Goal: Task Accomplishment & Management: Manage account settings

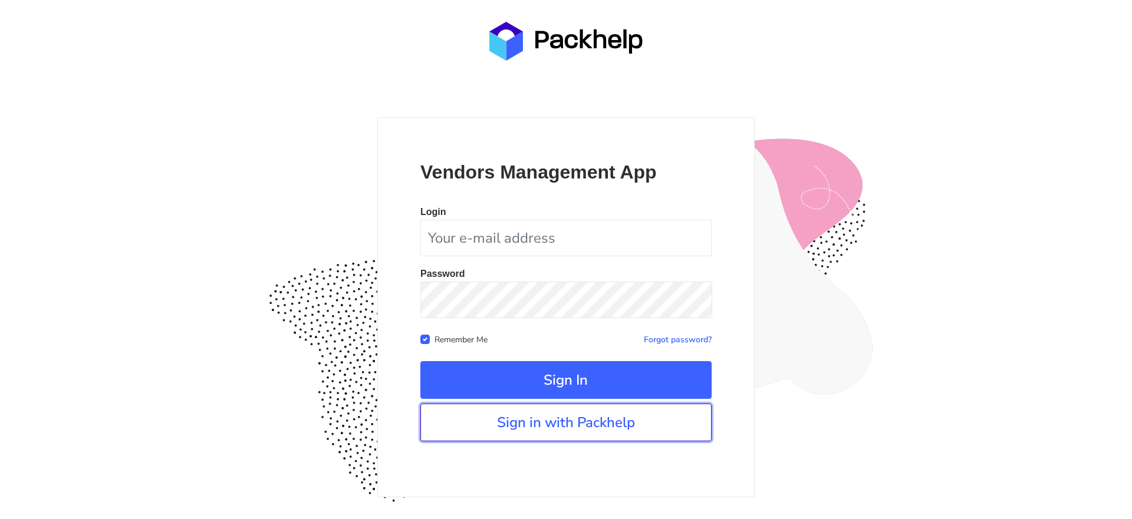
click at [625, 421] on link "Sign in with Packhelp" at bounding box center [565, 423] width 291 height 38
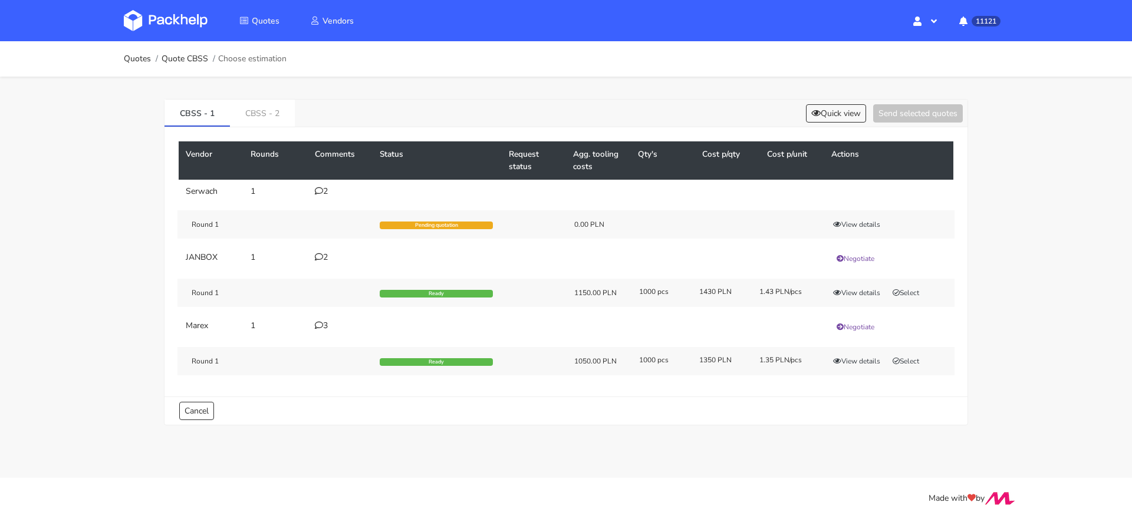
click at [325, 317] on td "3" at bounding box center [340, 327] width 65 height 26
click at [325, 321] on div "3" at bounding box center [340, 325] width 51 height 9
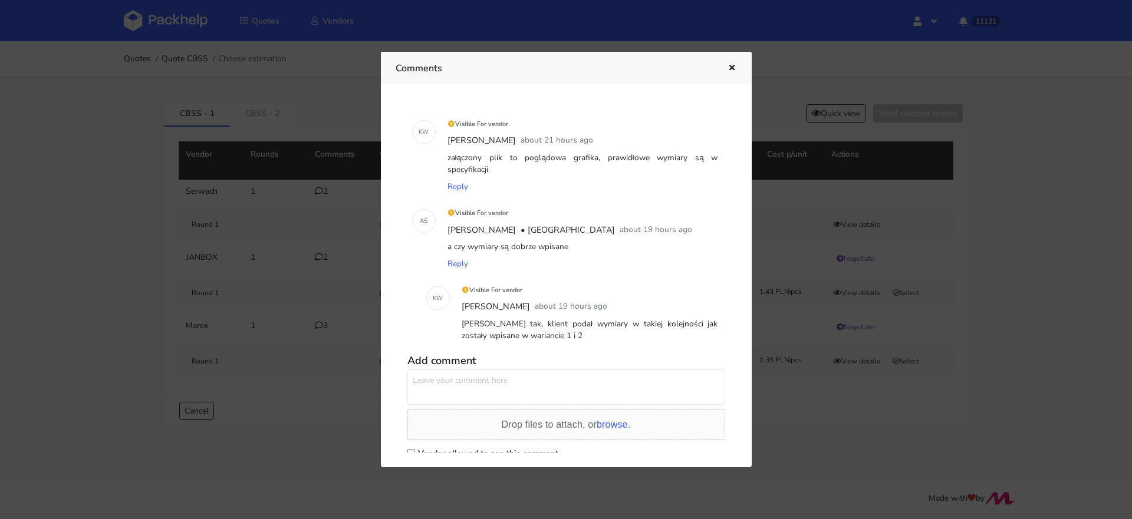
click at [810, 435] on div at bounding box center [566, 259] width 1132 height 519
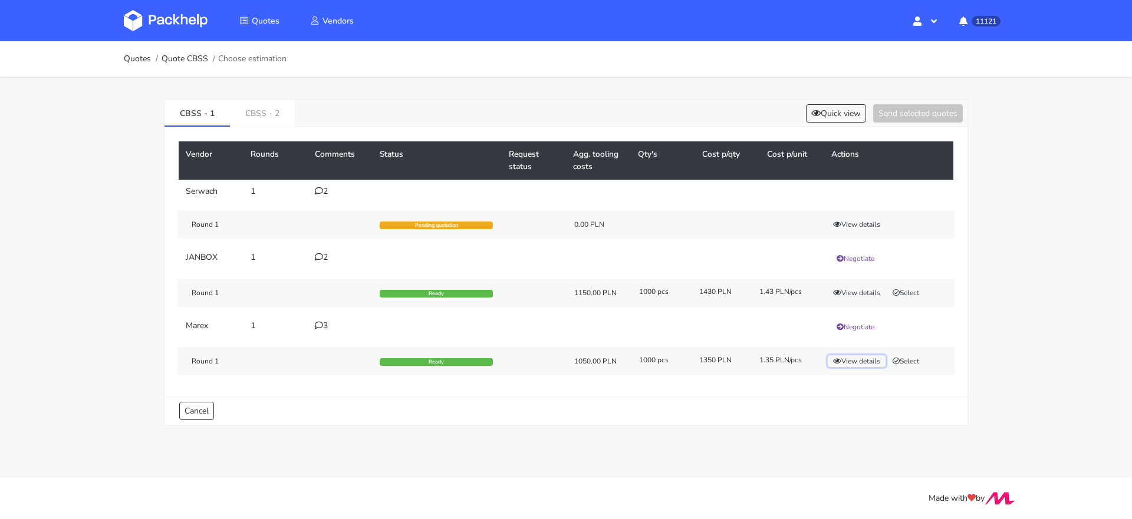
click at [862, 356] on button "View details" at bounding box center [857, 362] width 58 height 12
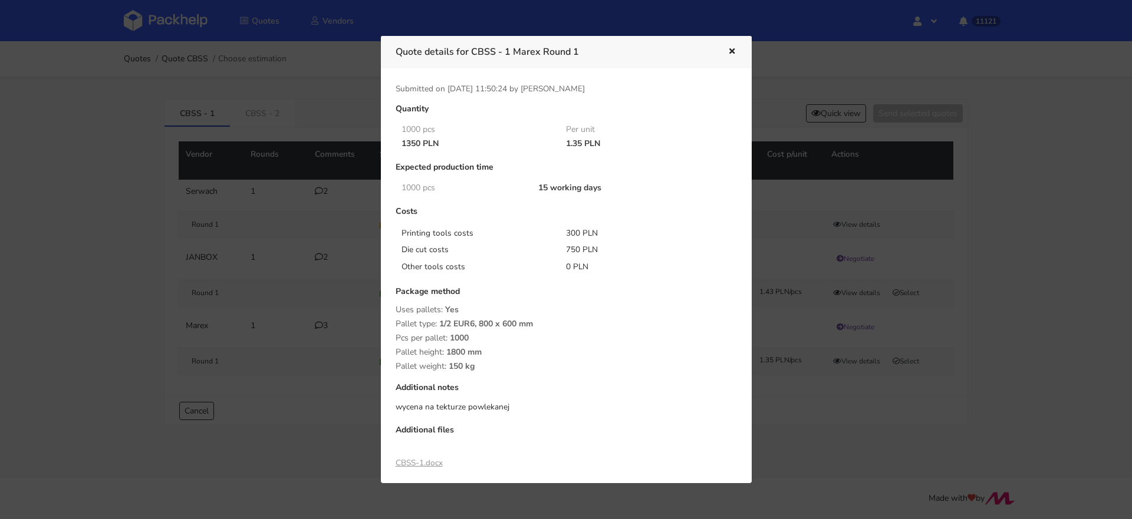
click at [422, 458] on link "CBSS-1.docx" at bounding box center [419, 463] width 47 height 11
click at [735, 50] on icon "button" at bounding box center [732, 52] width 10 height 8
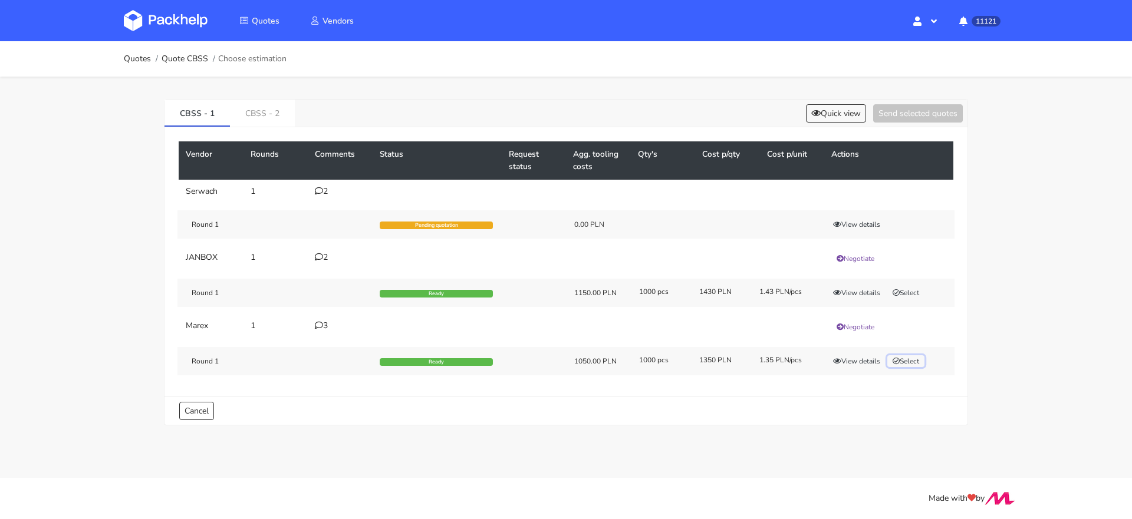
click at [912, 357] on button "Select" at bounding box center [905, 362] width 37 height 12
click at [254, 111] on link "CBSS - 2" at bounding box center [262, 113] width 65 height 26
click at [913, 348] on div "Round 1 Ready 1150.00 PLN 1000 pcs 1300 PLN 1.3 PLN/pcs View details Select" at bounding box center [565, 361] width 777 height 28
click at [909, 357] on button "Select" at bounding box center [905, 362] width 37 height 12
click at [899, 115] on button "Send selected quotes ( 2 )" at bounding box center [910, 113] width 106 height 18
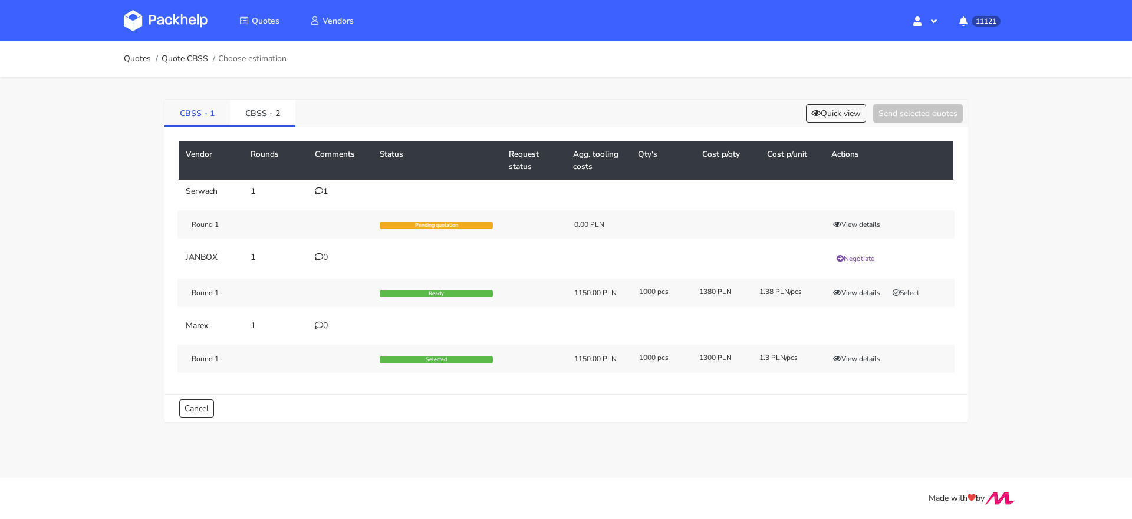
click at [196, 112] on link "CBSS - 1" at bounding box center [197, 113] width 65 height 26
click at [189, 30] on img at bounding box center [166, 20] width 84 height 21
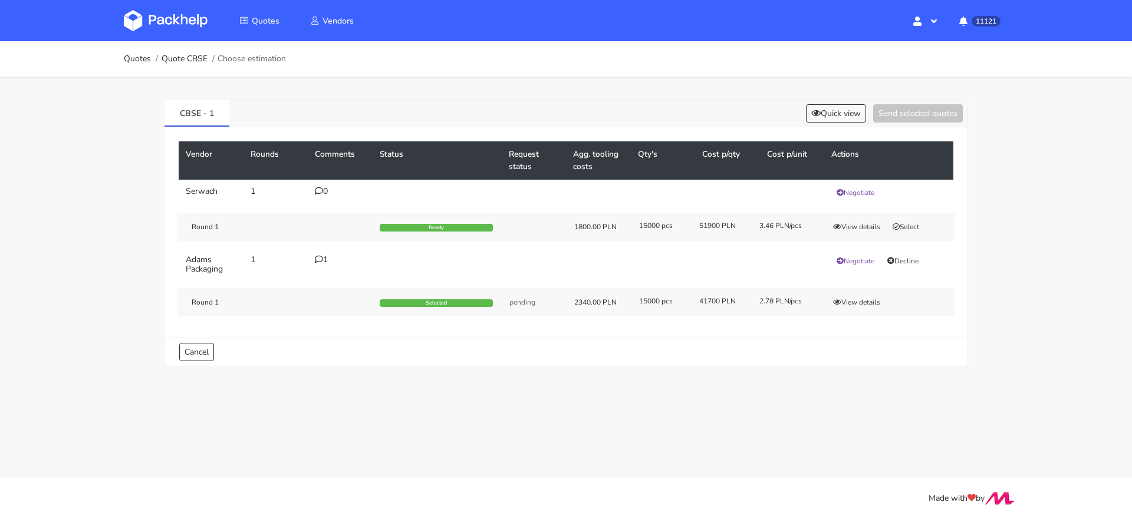
click at [318, 258] on icon at bounding box center [319, 259] width 8 height 8
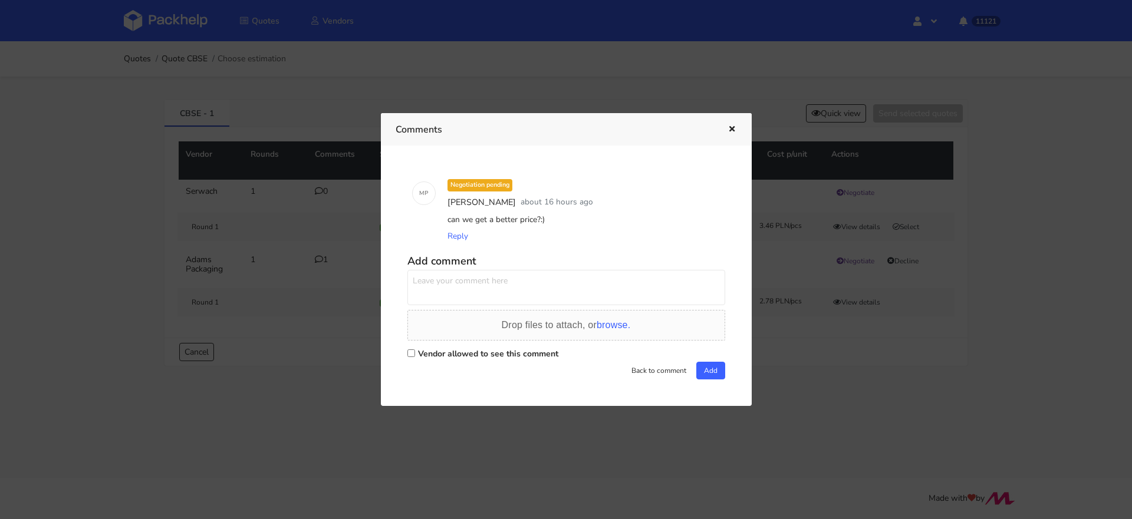
click at [817, 357] on div at bounding box center [566, 259] width 1132 height 519
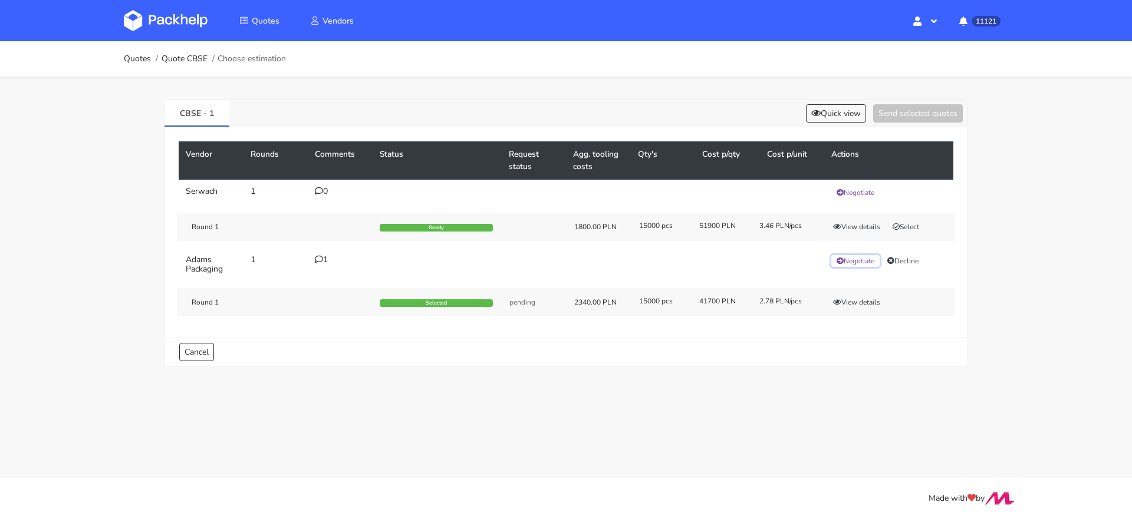
click at [863, 259] on button "Negotiate" at bounding box center [855, 261] width 48 height 12
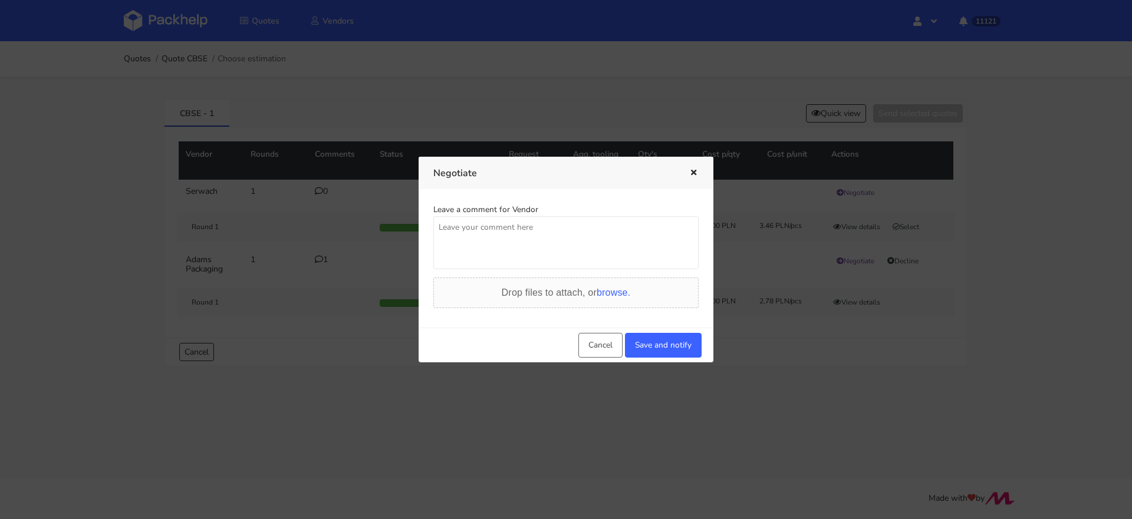
click at [621, 389] on div at bounding box center [566, 259] width 1132 height 519
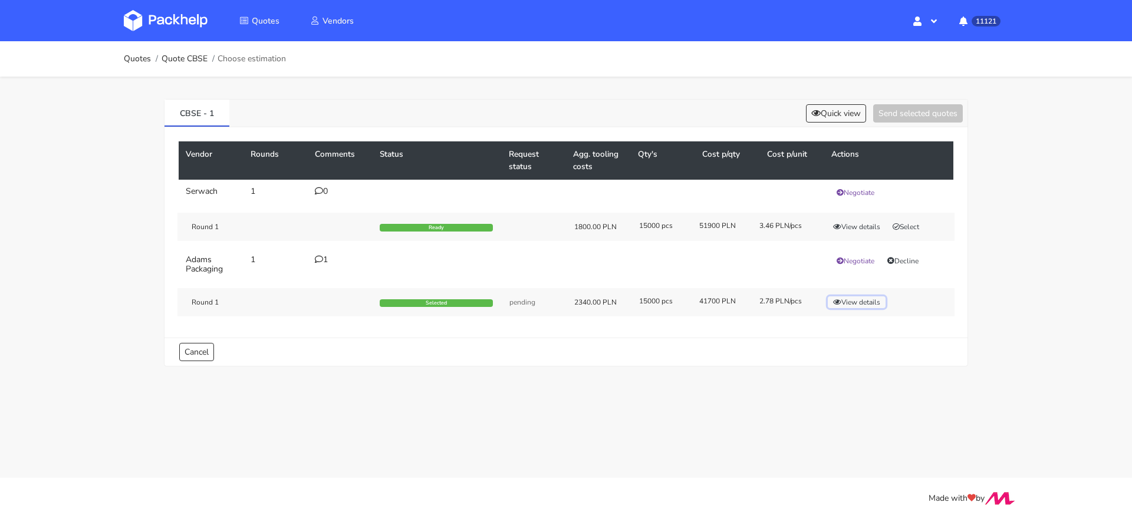
click at [847, 297] on button "View details" at bounding box center [857, 303] width 58 height 12
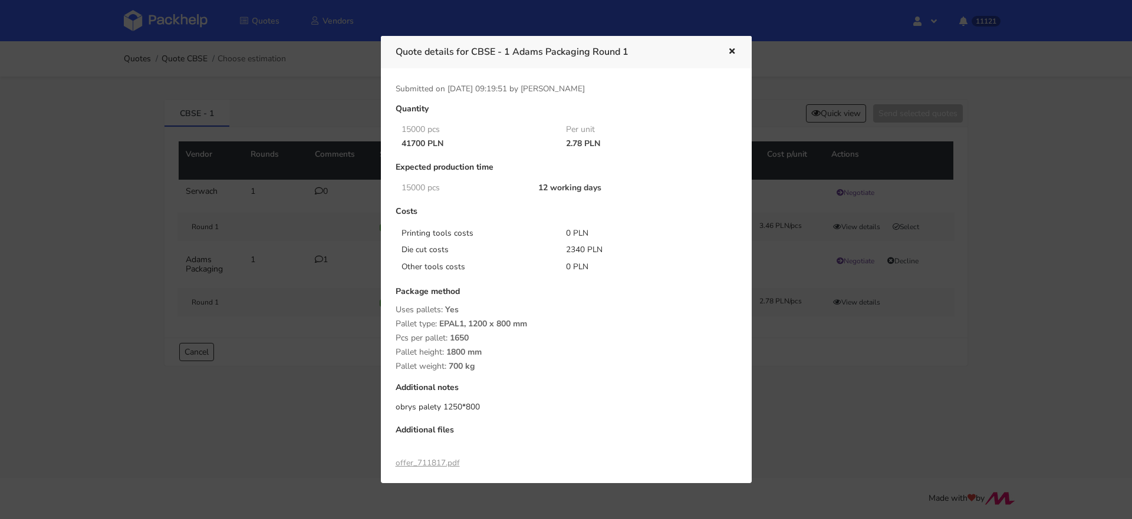
click at [852, 367] on div at bounding box center [566, 259] width 1132 height 519
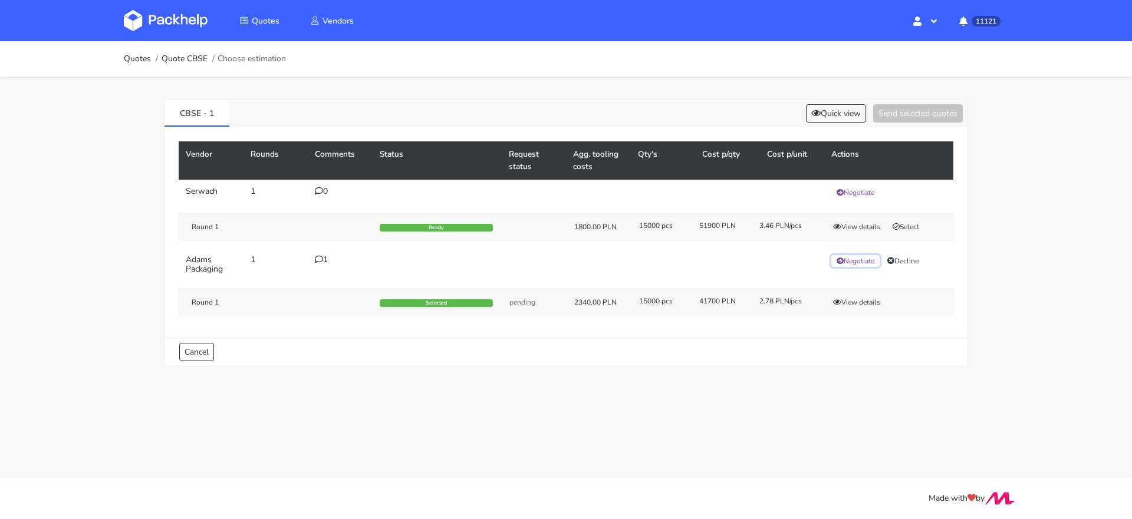
click at [858, 255] on button "Negotiate" at bounding box center [855, 261] width 48 height 12
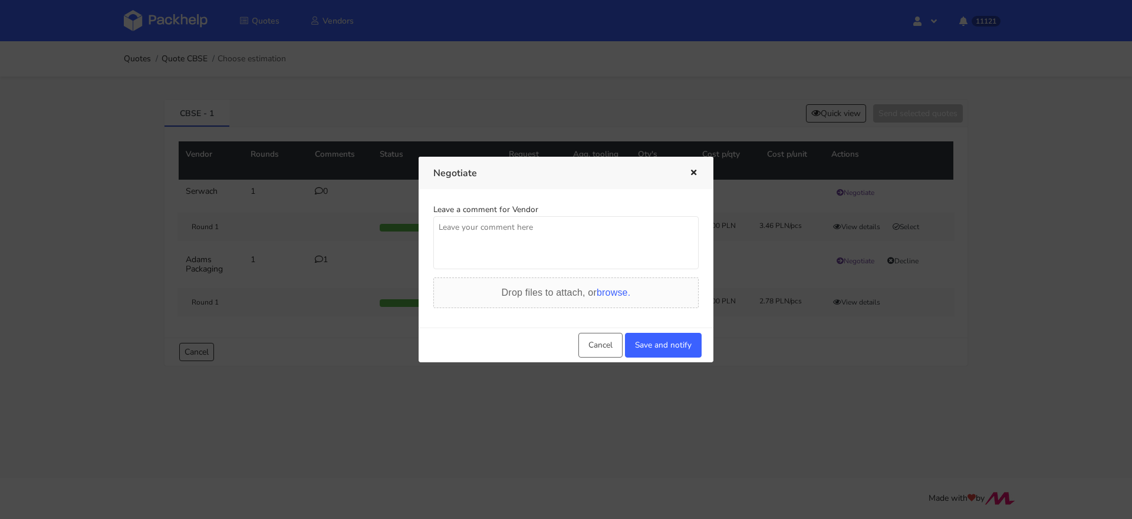
click at [550, 244] on textarea at bounding box center [565, 242] width 265 height 53
type textarea "[PERSON_NAME], czy tutaj uda nam się zejść do ceny 2,60 pln/ szt? To nasz stały…"
click at [660, 331] on div "Cancel Save and notify" at bounding box center [566, 345] width 295 height 35
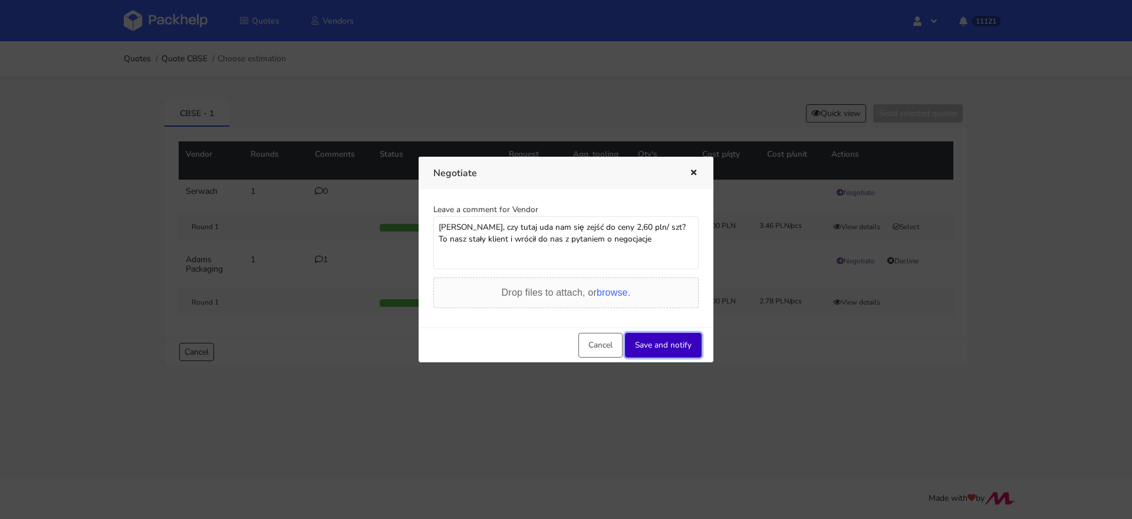
click at [659, 341] on button "Save and notify" at bounding box center [663, 345] width 77 height 25
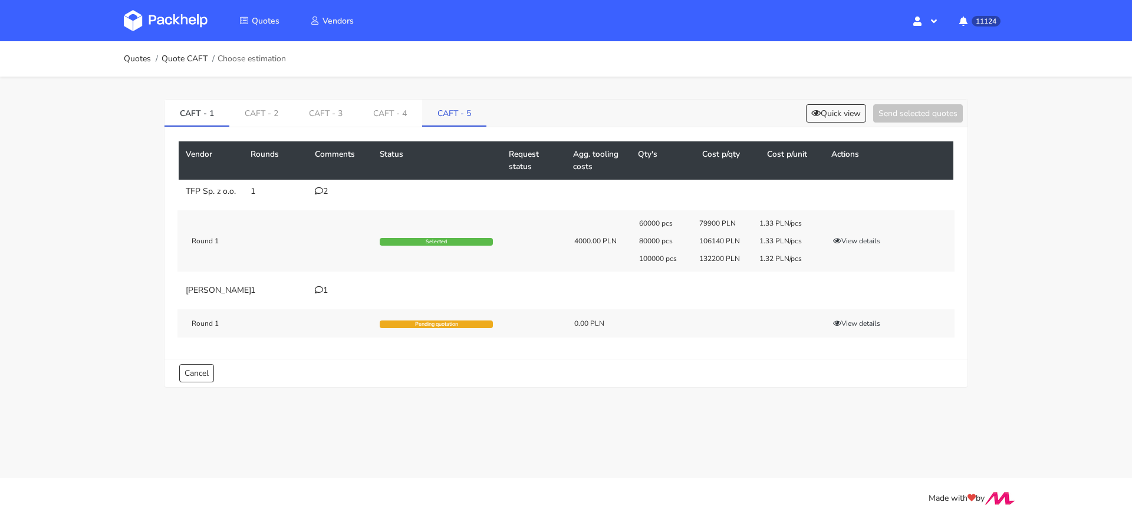
click at [449, 117] on link "CAFT - 5" at bounding box center [454, 113] width 64 height 26
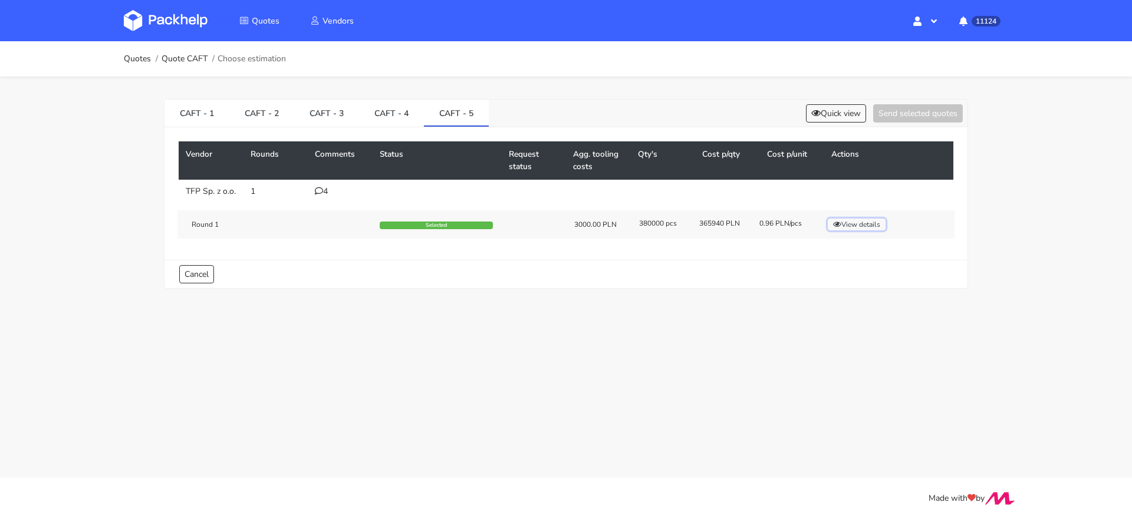
click at [842, 231] on button "View details" at bounding box center [857, 225] width 58 height 12
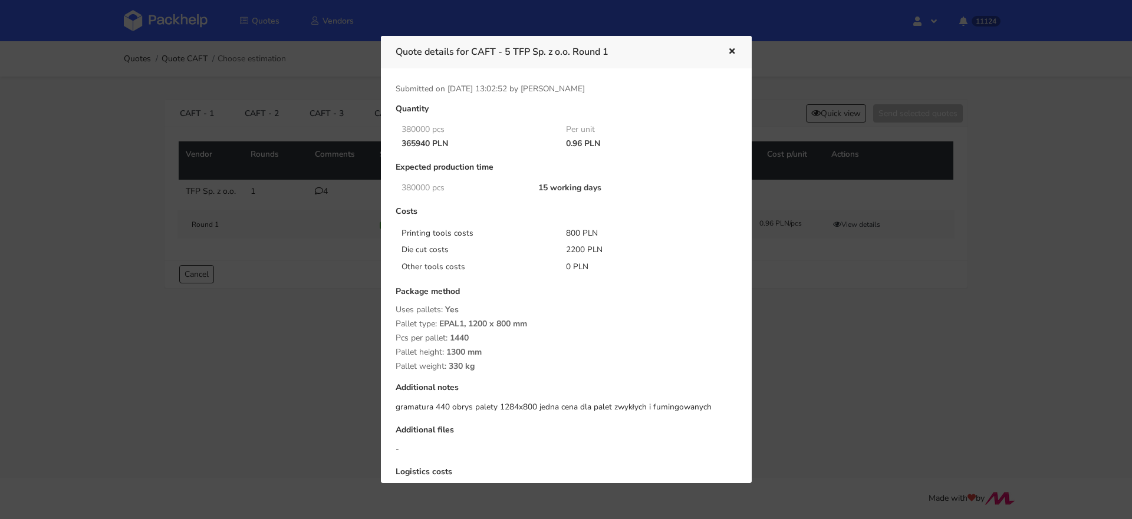
click at [828, 341] on div at bounding box center [566, 259] width 1132 height 519
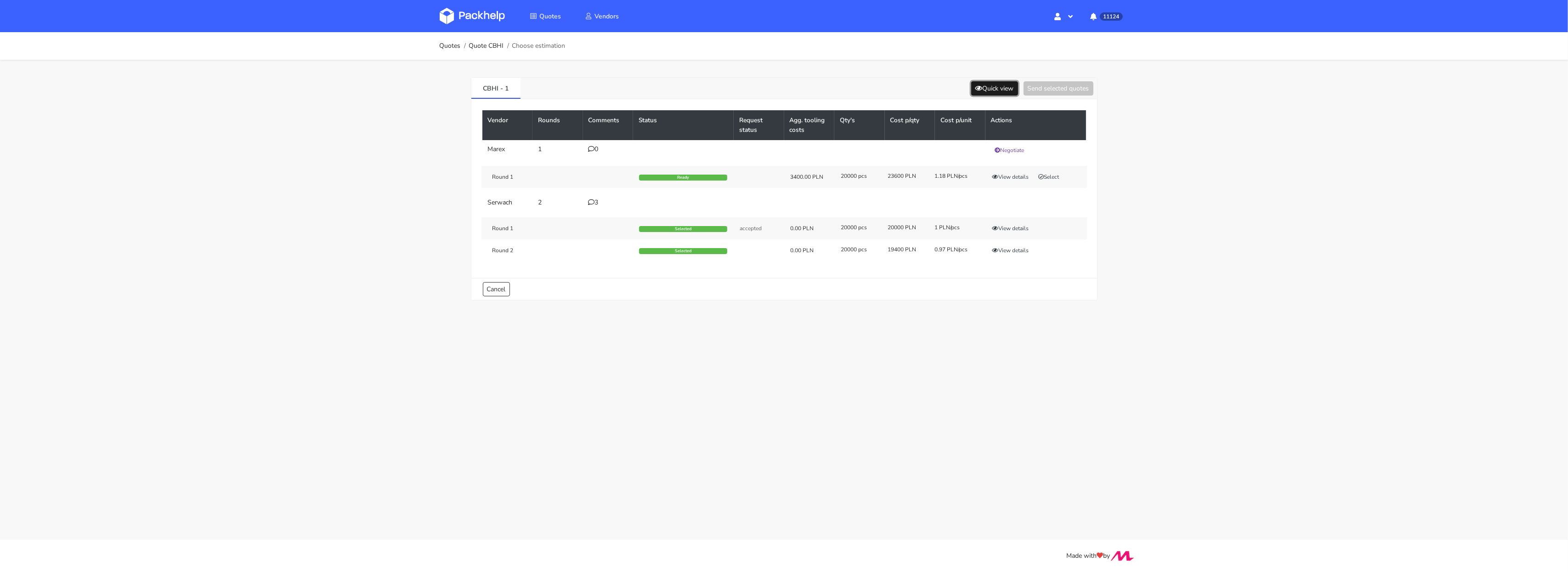
click at [993, 89] on button "Quick view" at bounding box center [995, 88] width 47 height 14
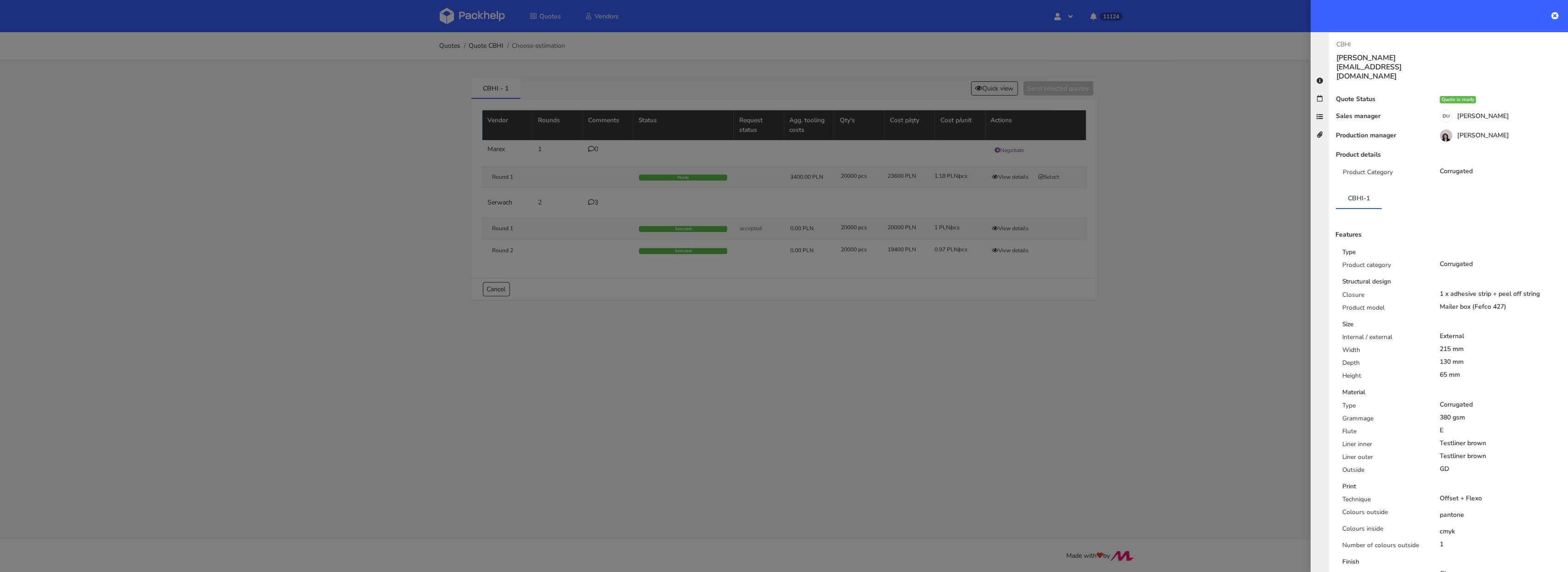
click at [1012, 404] on div at bounding box center [784, 286] width 1568 height 572
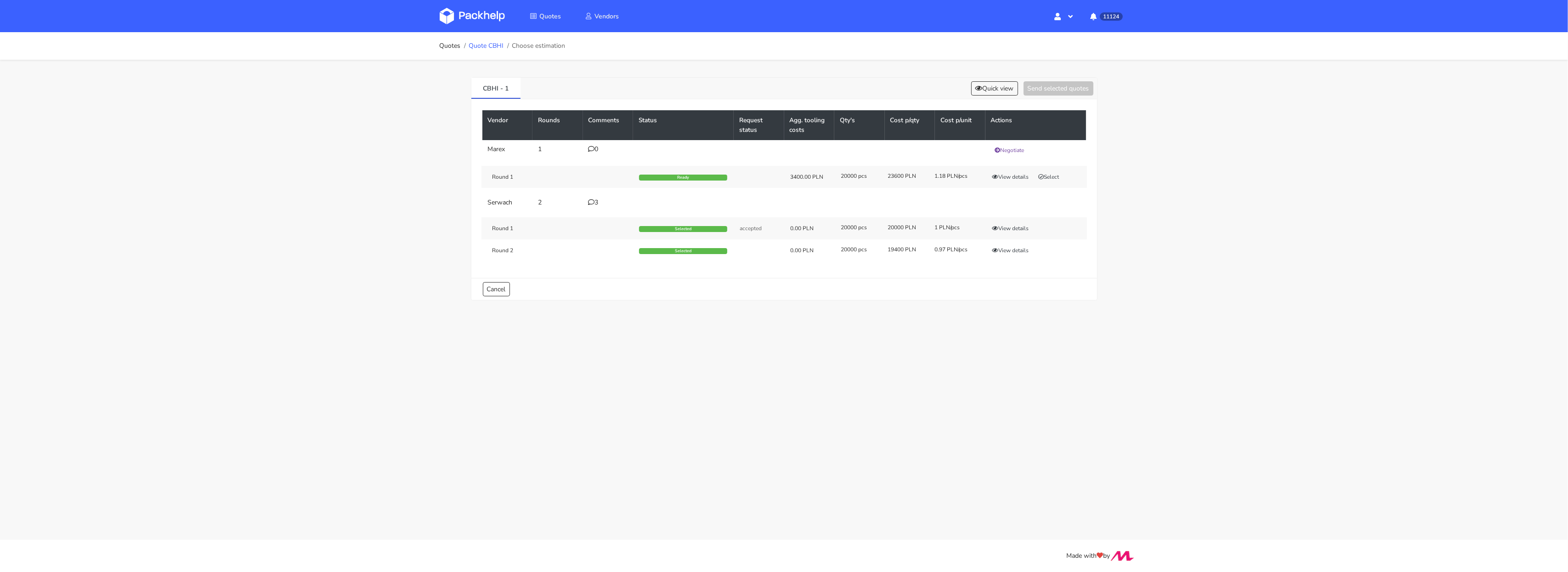
click at [479, 42] on link "Quote CBHI" at bounding box center [486, 45] width 35 height 7
click at [998, 83] on button "Quick view" at bounding box center [995, 88] width 47 height 14
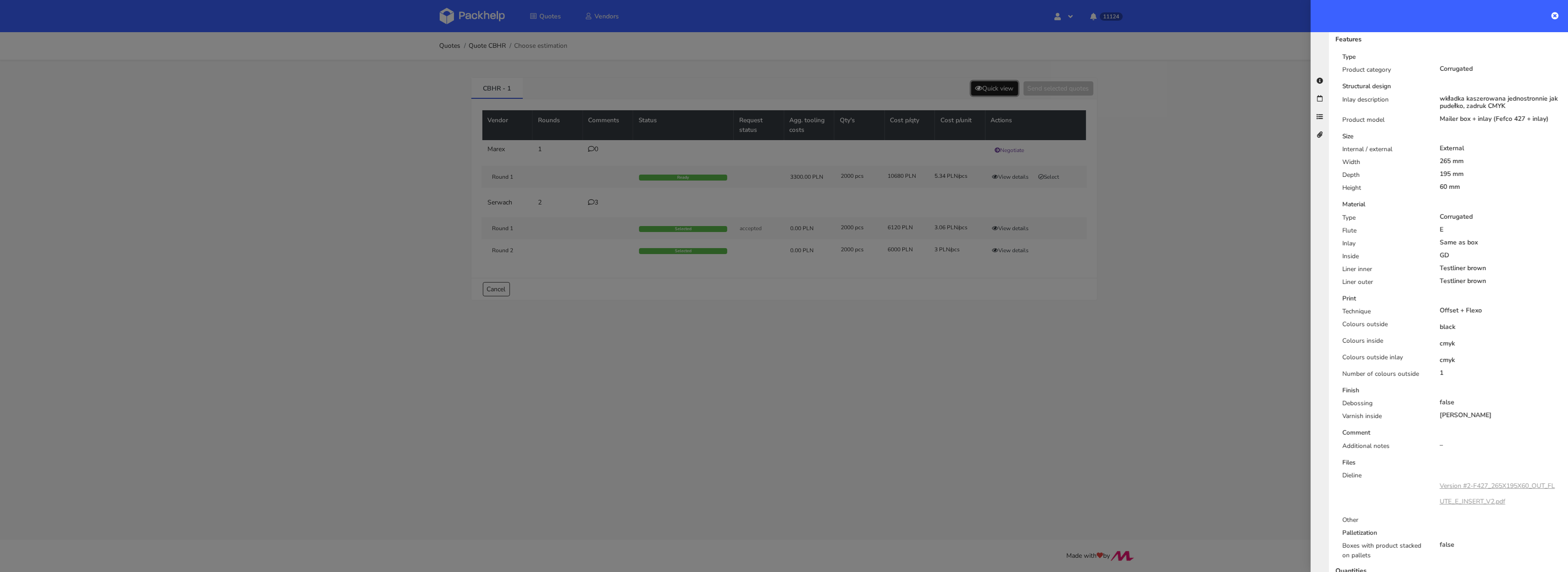
scroll to position [252, 0]
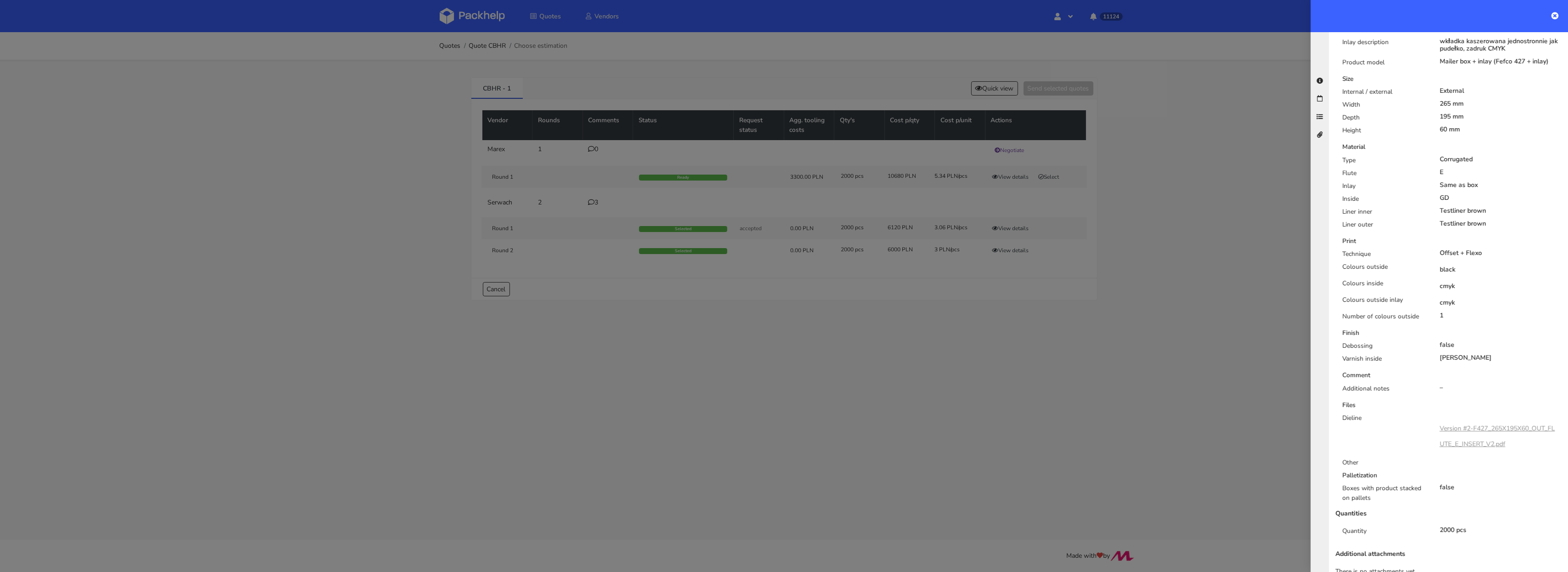
click at [1049, 425] on div at bounding box center [784, 286] width 1568 height 572
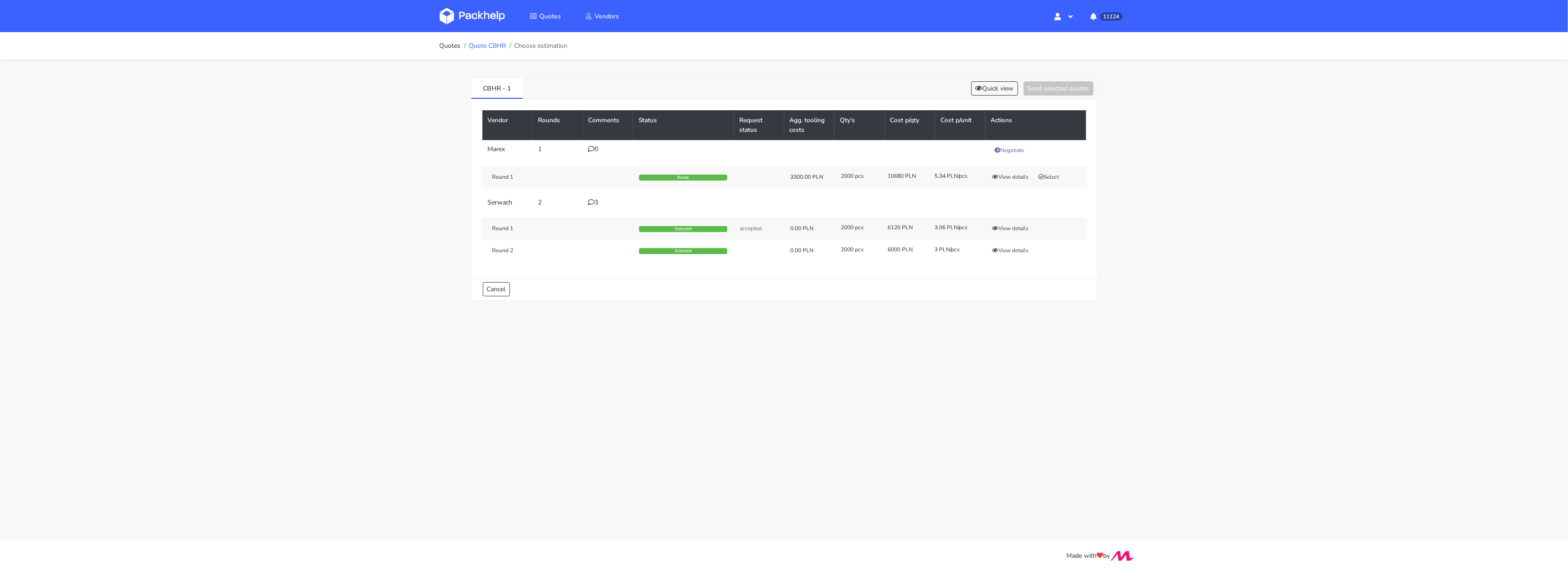
click at [496, 46] on link "Quote CBHR" at bounding box center [487, 45] width 37 height 7
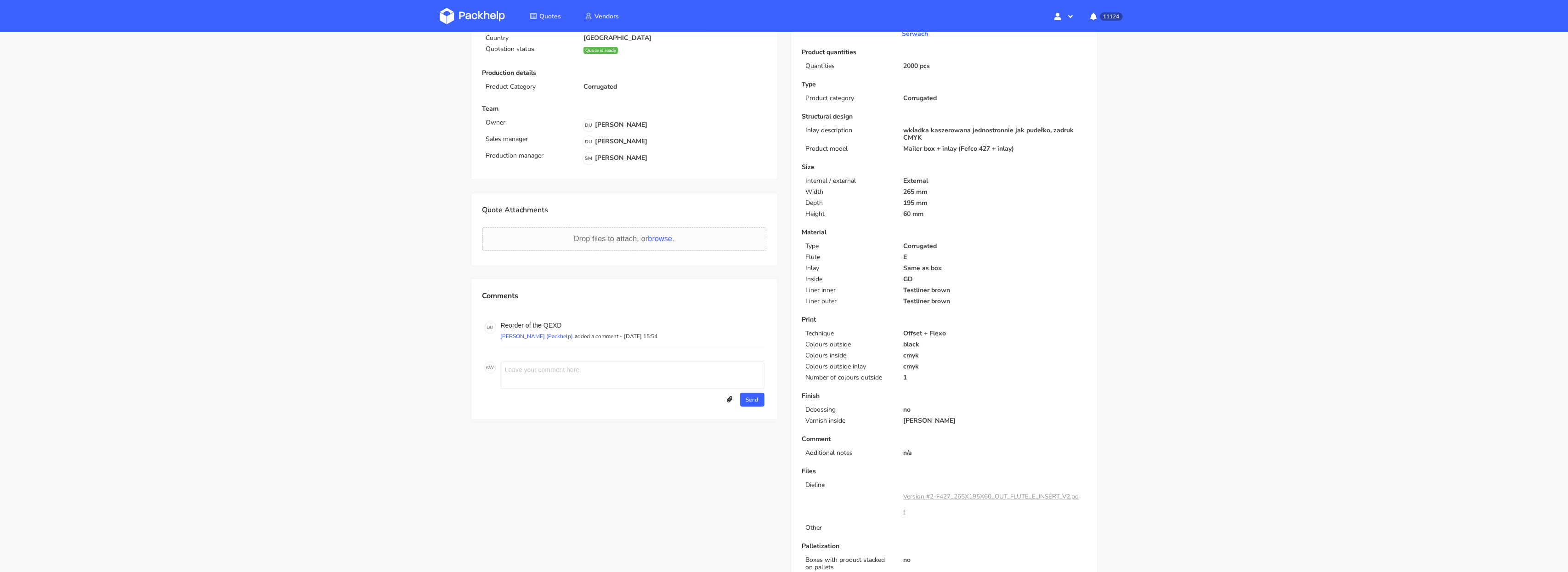
scroll to position [111, 0]
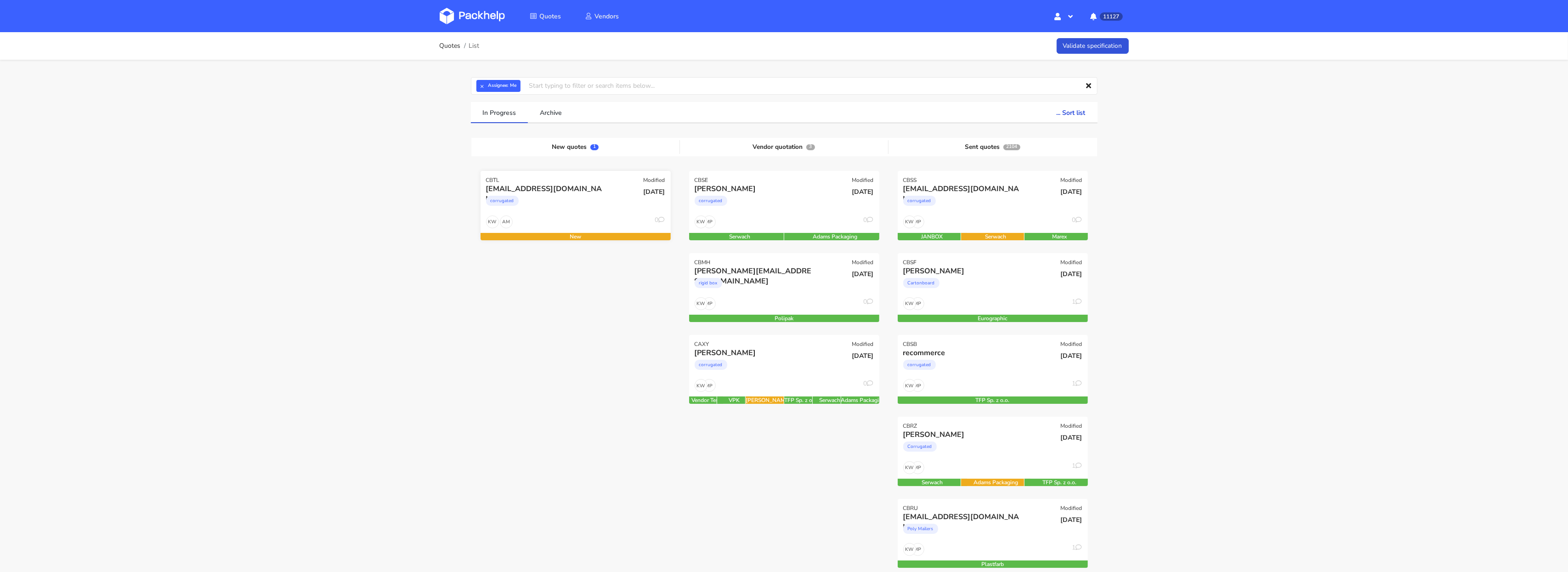
click at [557, 196] on div "corrugated" at bounding box center [547, 203] width 122 height 19
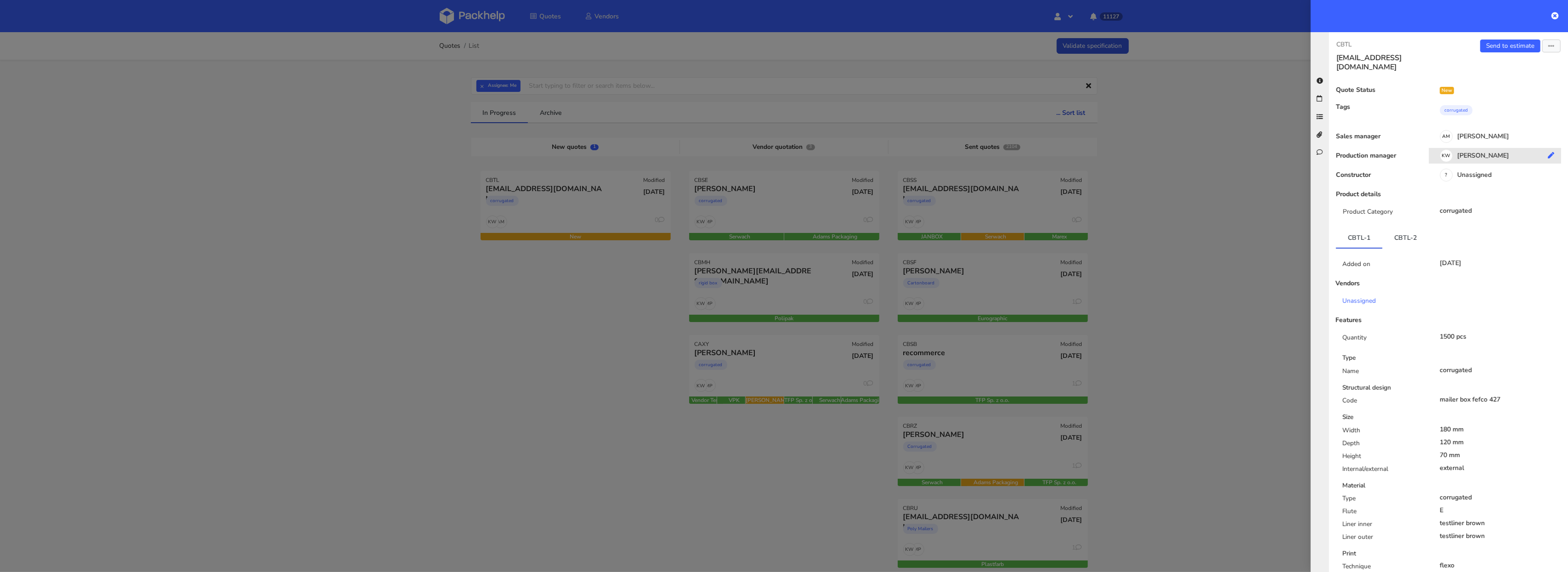
click at [1481, 152] on div "KW Klaudia Wiśniewska" at bounding box center [1499, 157] width 139 height 10
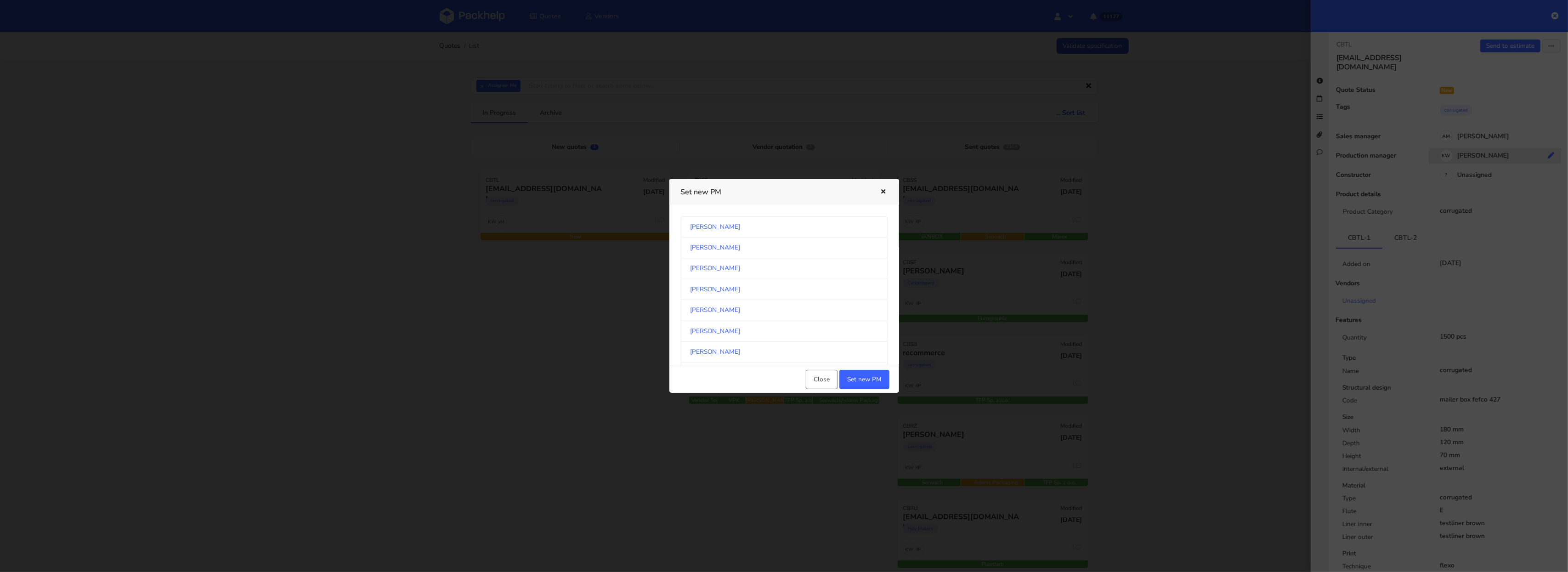
scroll to position [488, 0]
click at [785, 286] on link "[PERSON_NAME]" at bounding box center [784, 281] width 207 height 21
click at [863, 383] on button "Set new PM" at bounding box center [864, 380] width 50 height 19
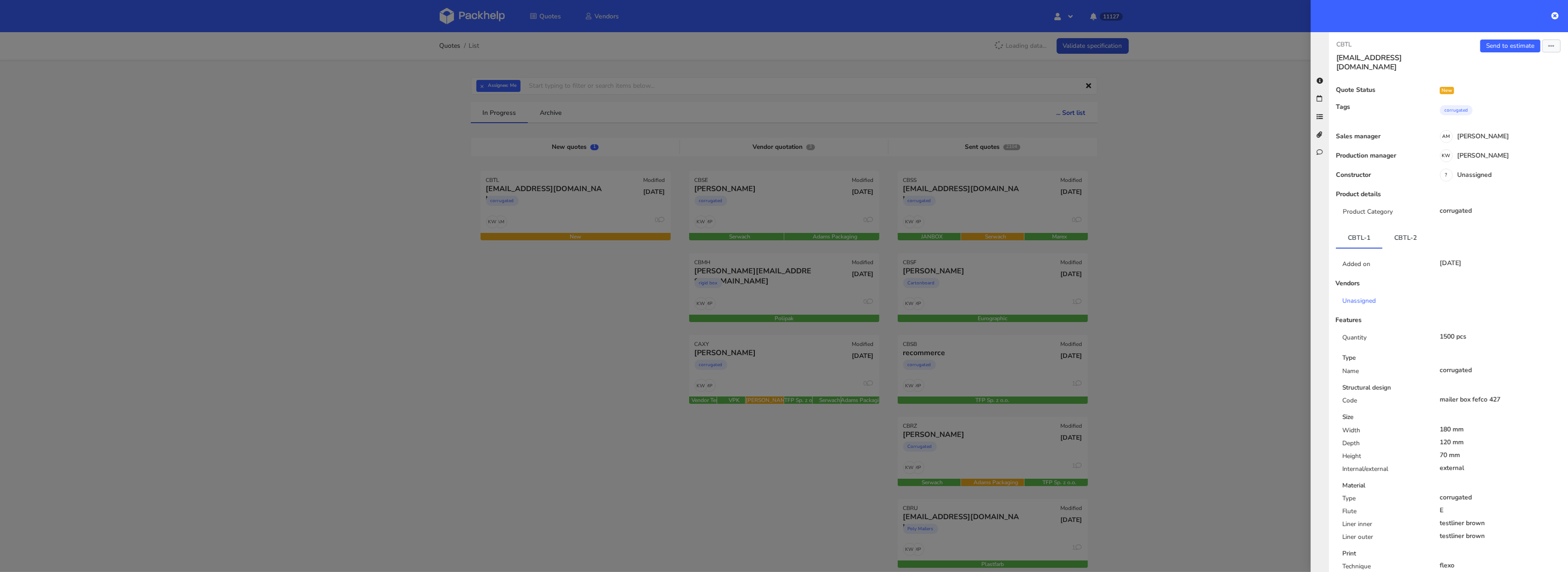
click at [418, 362] on div at bounding box center [784, 286] width 1568 height 572
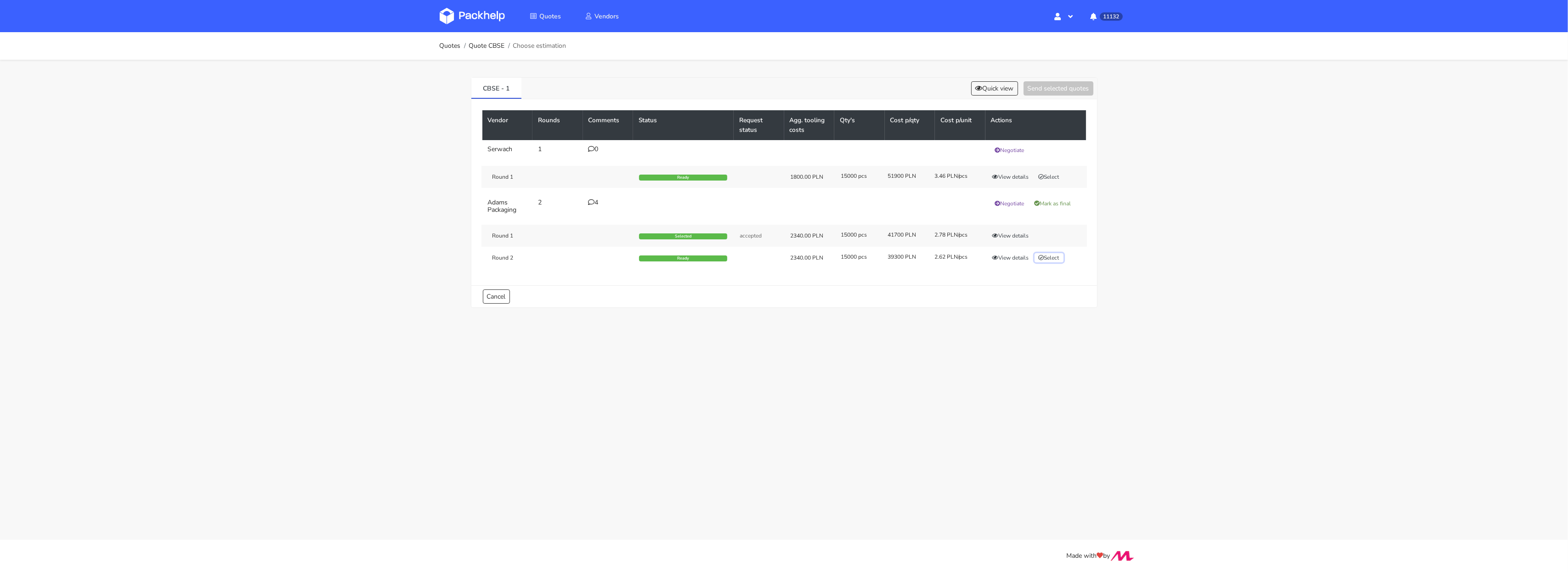
click at [1054, 263] on button "Select" at bounding box center [1049, 258] width 29 height 9
click at [1037, 81] on button "Send selected quotes ( 1 )" at bounding box center [1052, 88] width 83 height 14
click at [599, 204] on div "4" at bounding box center [608, 202] width 40 height 7
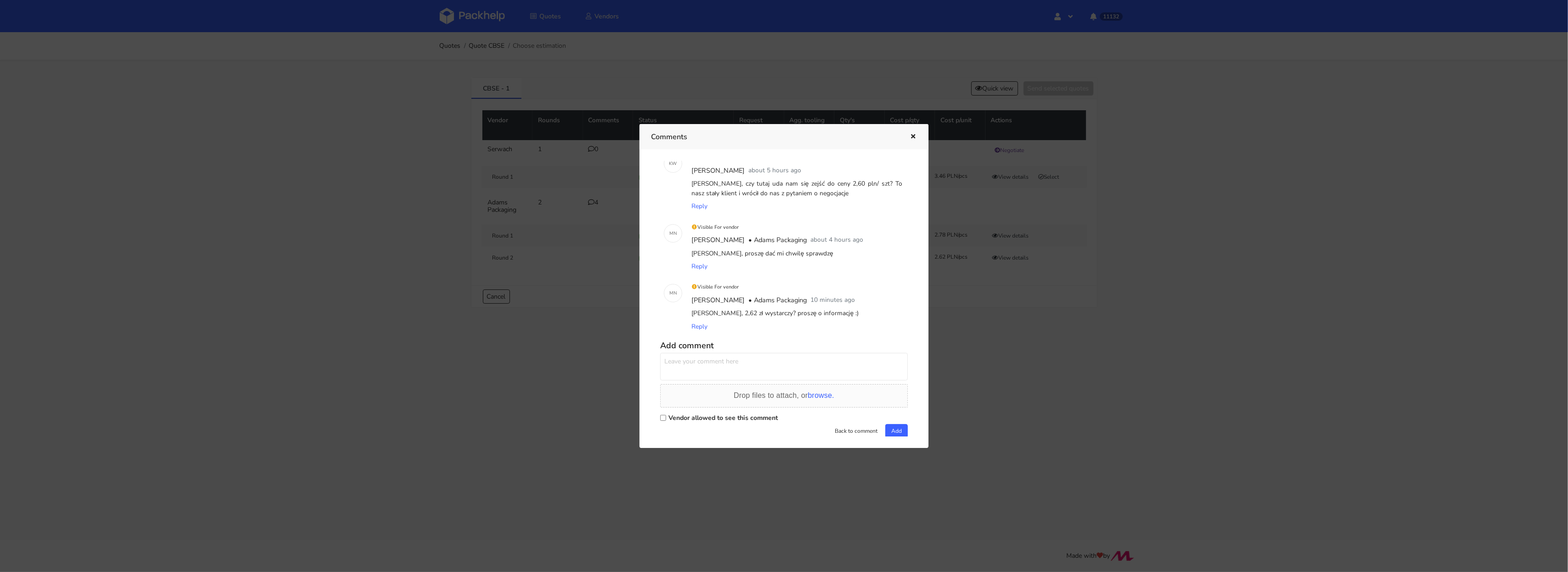
scroll to position [94, 0]
click at [697, 318] on span "Reply" at bounding box center [699, 316] width 16 height 9
click at [662, 405] on input "Vendor allowed to see this comment" at bounding box center [663, 408] width 6 height 6
checkbox input "true"
click at [683, 365] on textarea at bounding box center [784, 355] width 248 height 27
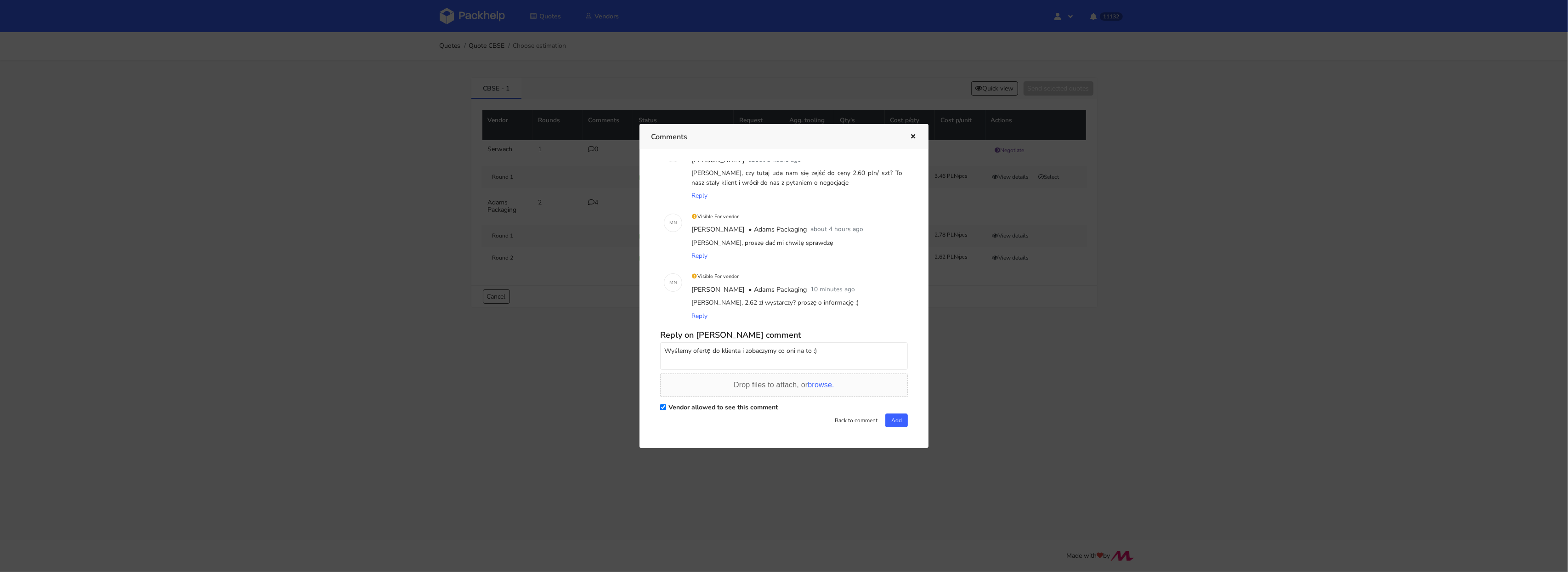
drag, startPoint x: 828, startPoint y: 355, endPoint x: 670, endPoint y: 348, distance: 158.2
click at [670, 348] on textarea "Wyślemy ofertę do klienta i zobaczymy co oni na to :)" at bounding box center [784, 355] width 248 height 27
type textarea "Wysłaliśmy ofertę do klienta, dam znać jak dostaniemy odpowiedź"
click at [895, 421] on button "Add" at bounding box center [896, 421] width 23 height 14
click at [402, 288] on div at bounding box center [784, 286] width 1568 height 572
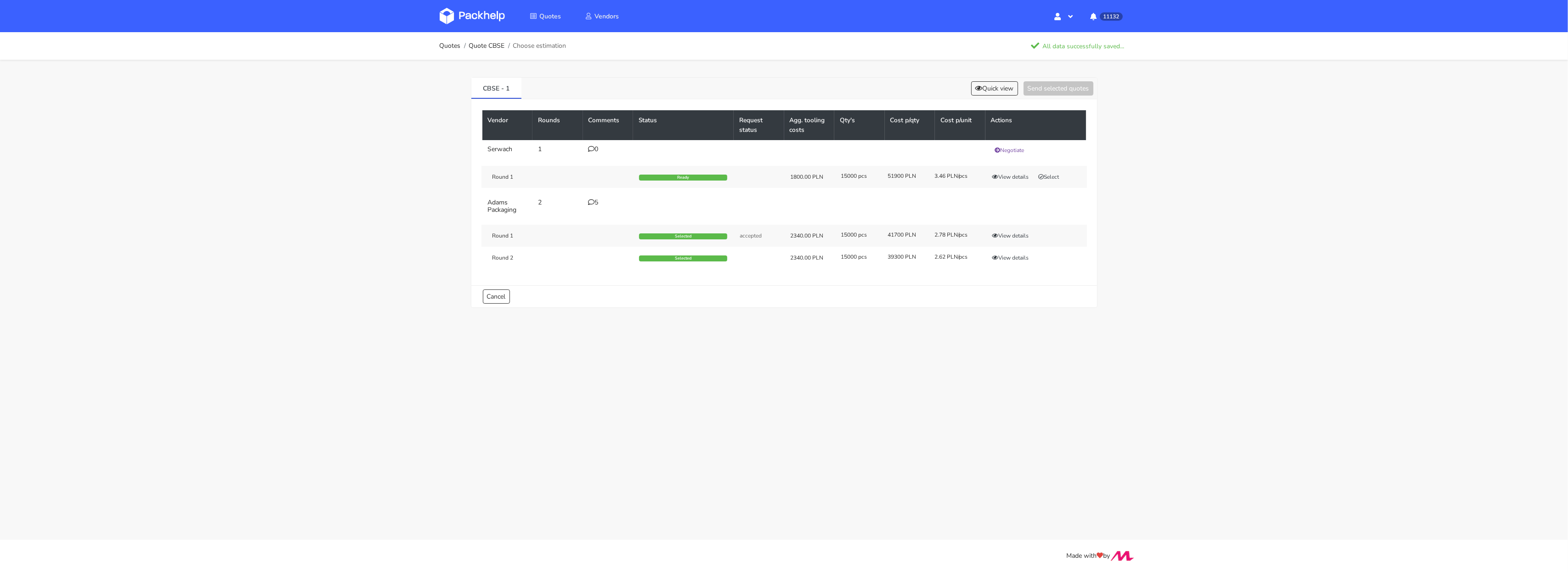
click at [477, 11] on img at bounding box center [472, 16] width 65 height 16
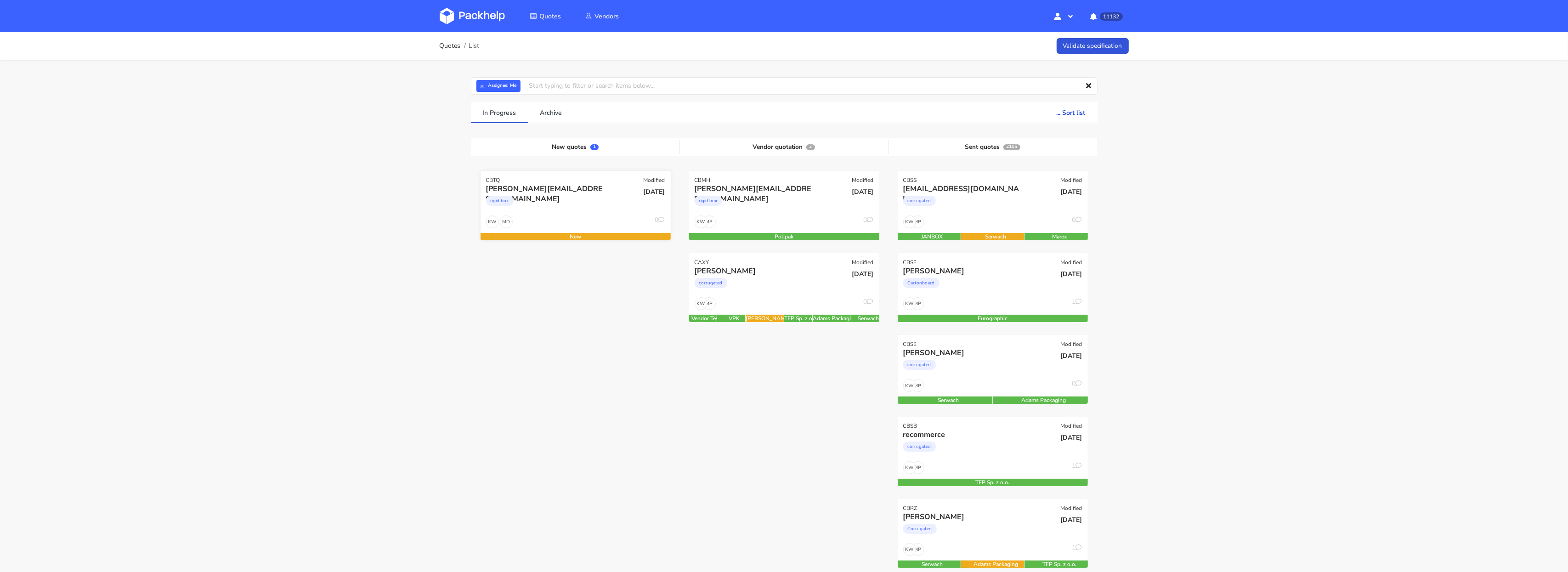
click at [571, 209] on div "rigid box" at bounding box center [547, 203] width 122 height 19
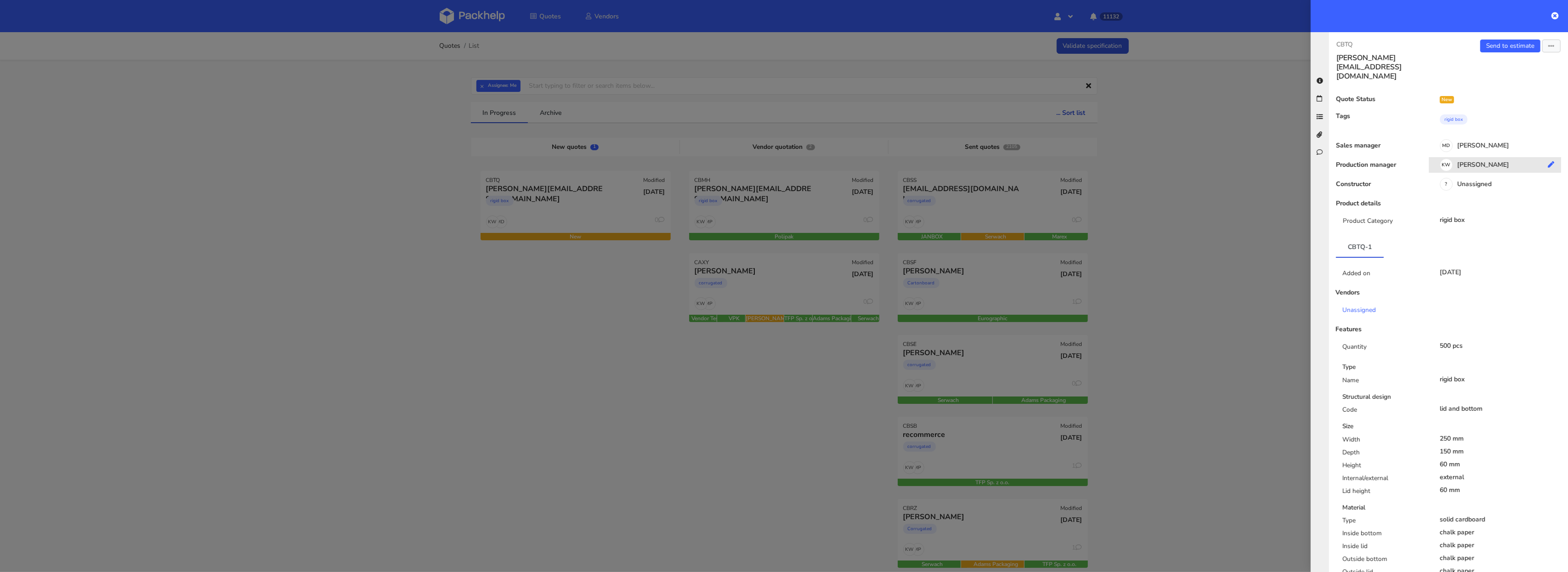
click at [1477, 161] on div "KW Klaudia Wiśniewska" at bounding box center [1499, 166] width 139 height 10
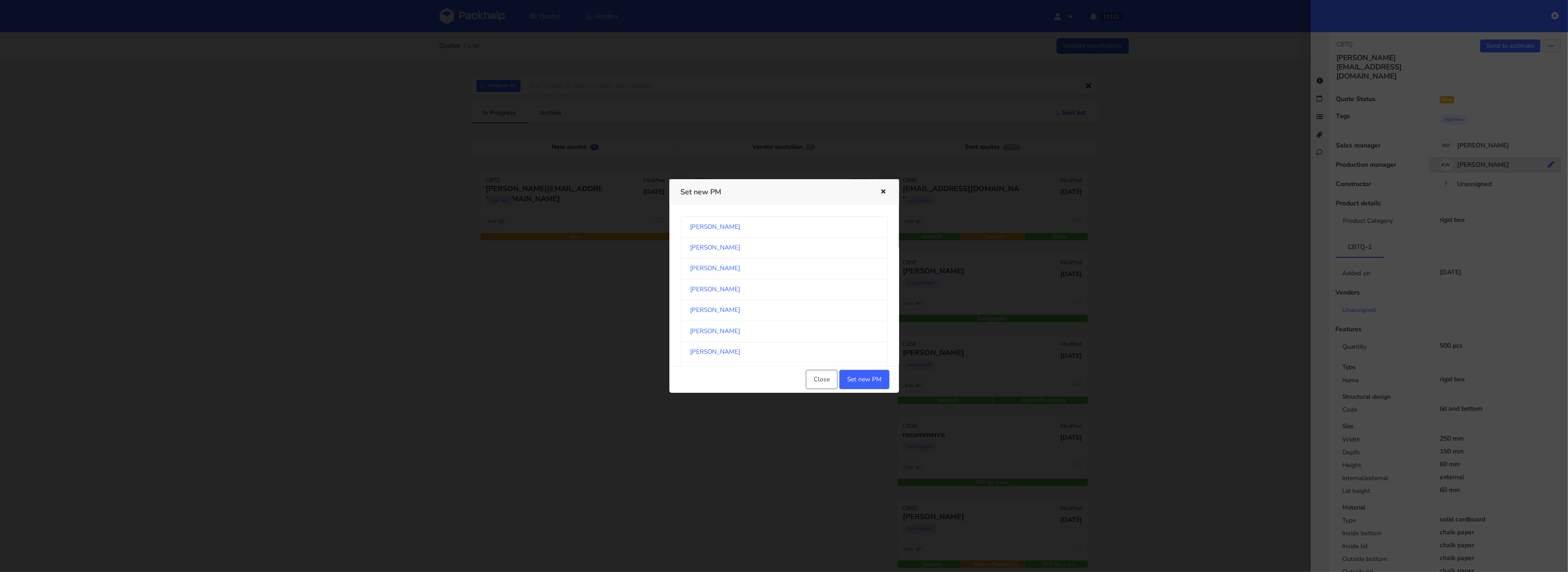
scroll to position [845, 0]
click at [776, 288] on link "[PERSON_NAME]" at bounding box center [784, 279] width 207 height 21
click at [856, 376] on button "Set new PM" at bounding box center [864, 380] width 50 height 19
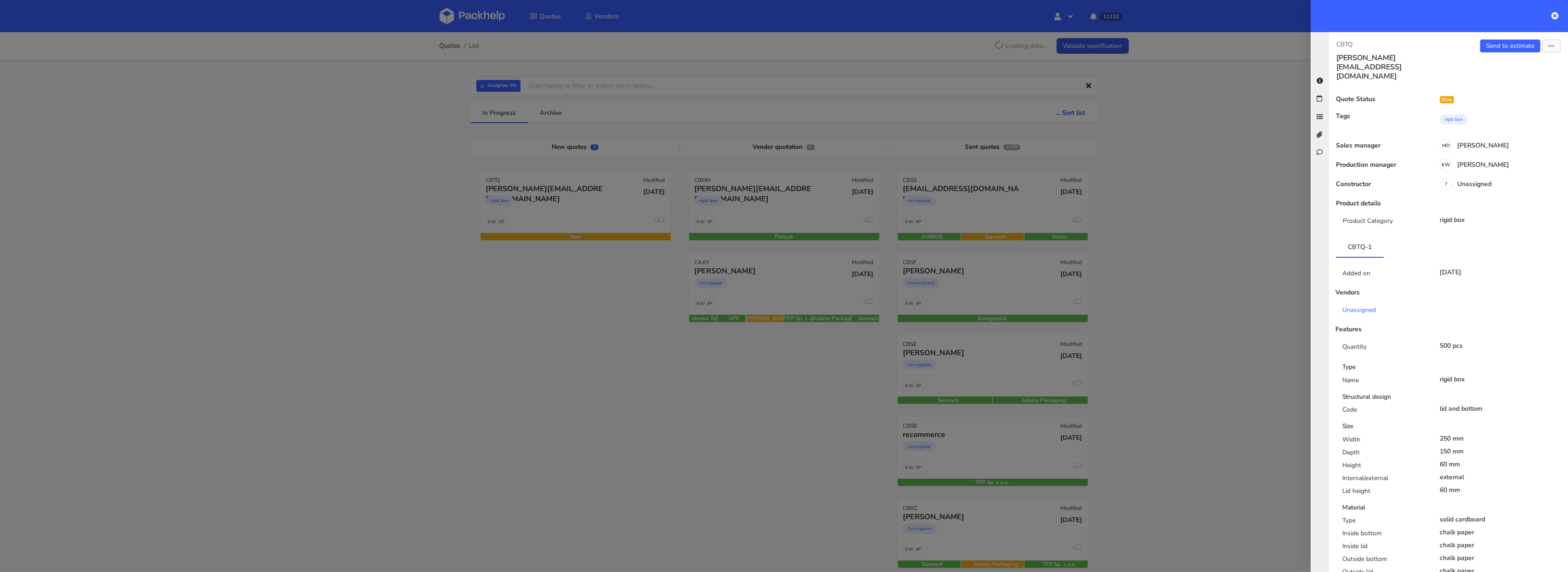
click at [397, 275] on div at bounding box center [784, 286] width 1568 height 572
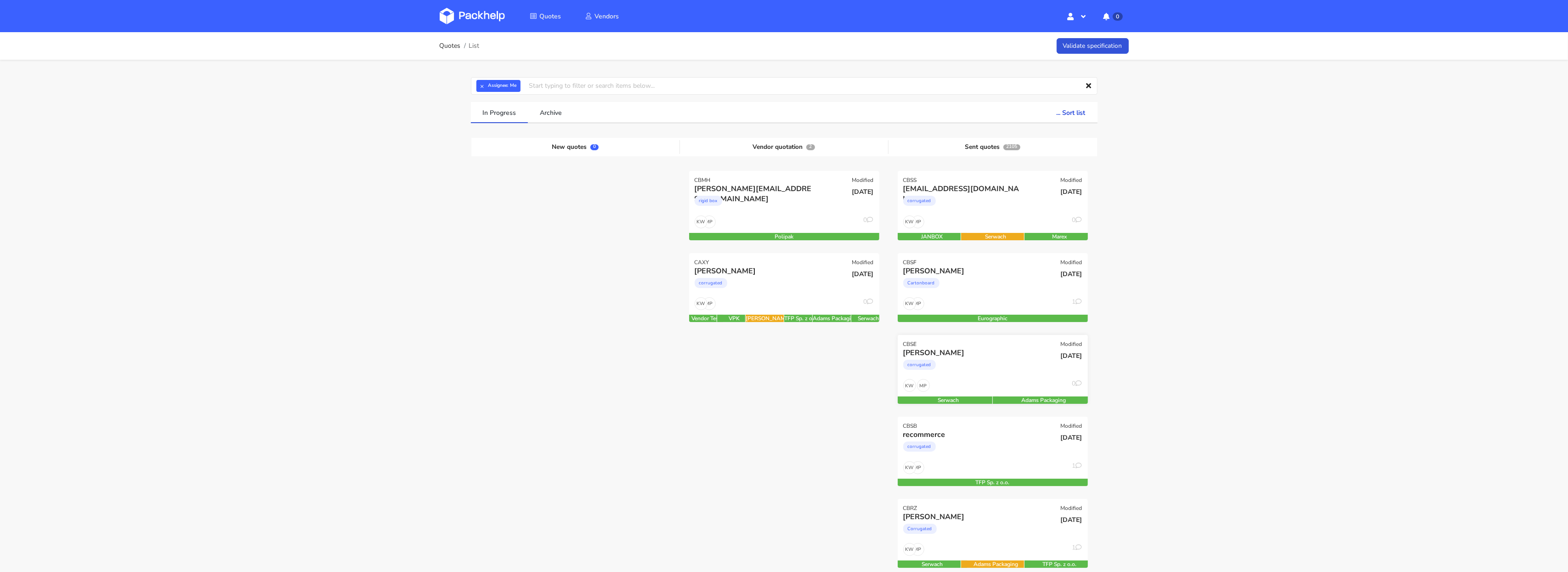
click at [993, 358] on div "corrugated" at bounding box center [964, 367] width 122 height 19
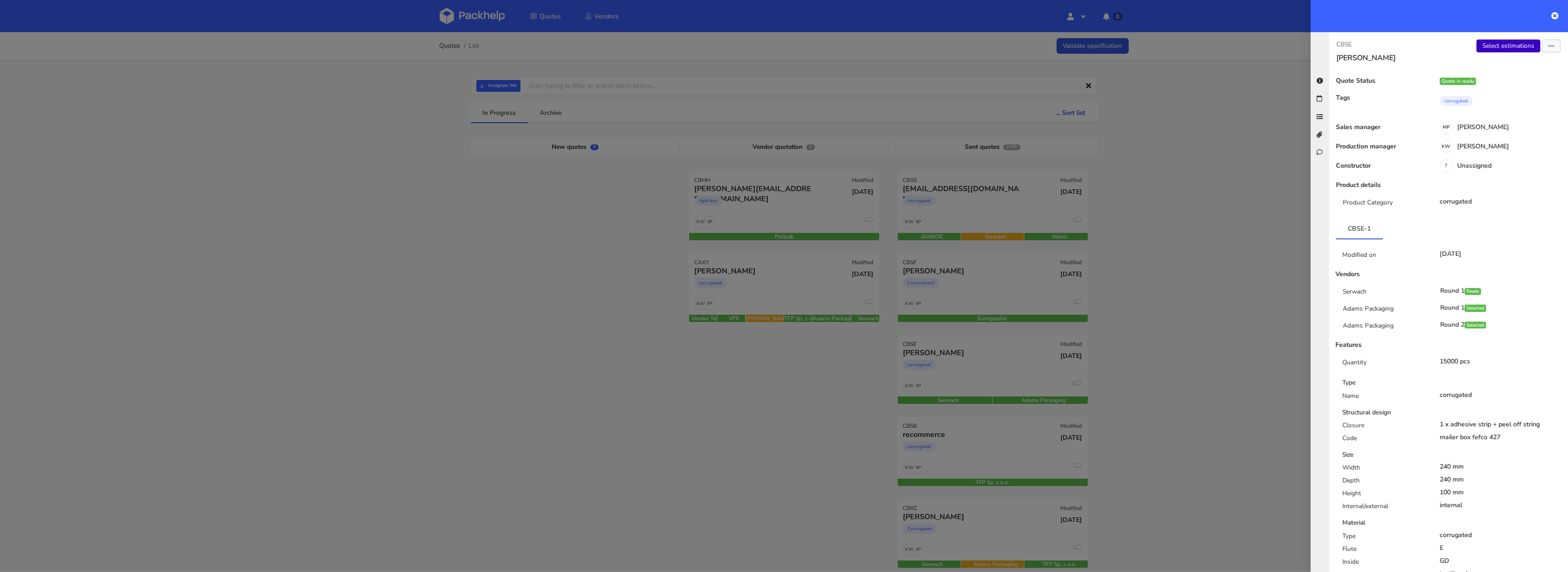
click at [1507, 45] on link "Select estimations" at bounding box center [1509, 46] width 64 height 13
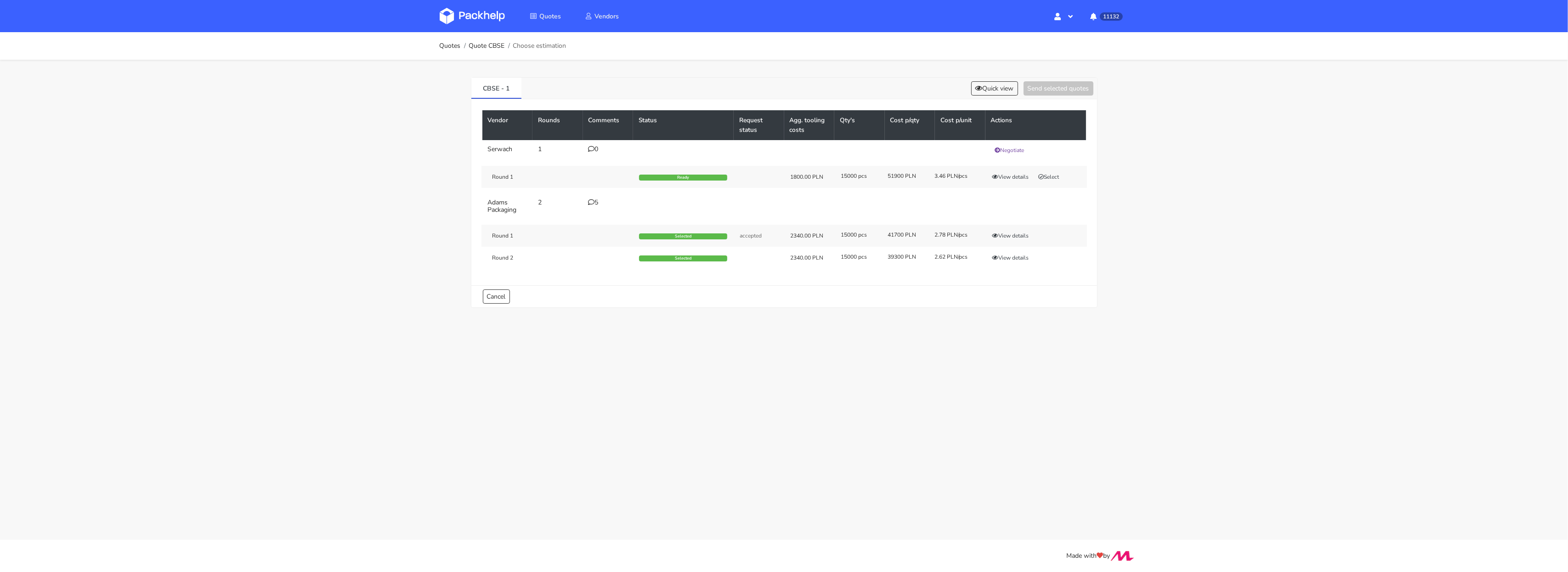
click at [482, 13] on img at bounding box center [472, 16] width 65 height 16
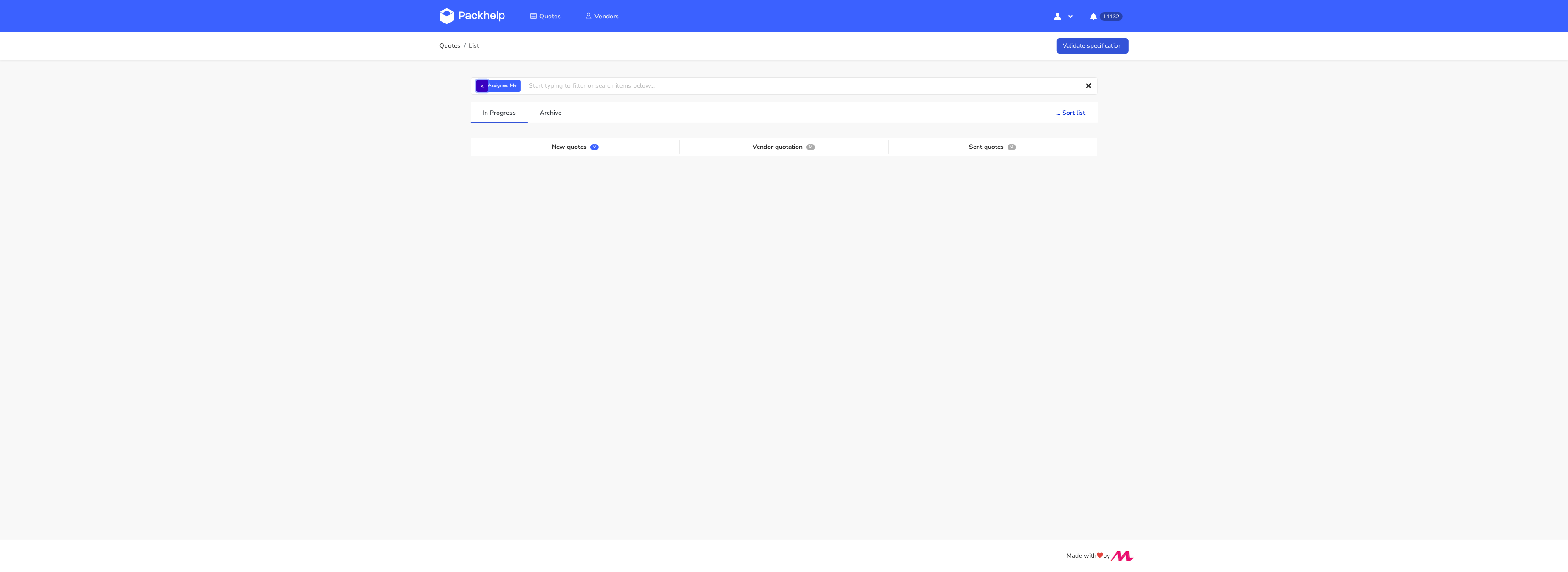
click at [482, 83] on button "×" at bounding box center [482, 86] width 12 height 12
click at [486, 83] on input "text" at bounding box center [784, 86] width 627 height 17
paste input "CBSS"
type input "CBSS"
click at [507, 124] on link "CBSS" at bounding box center [528, 121] width 86 height 17
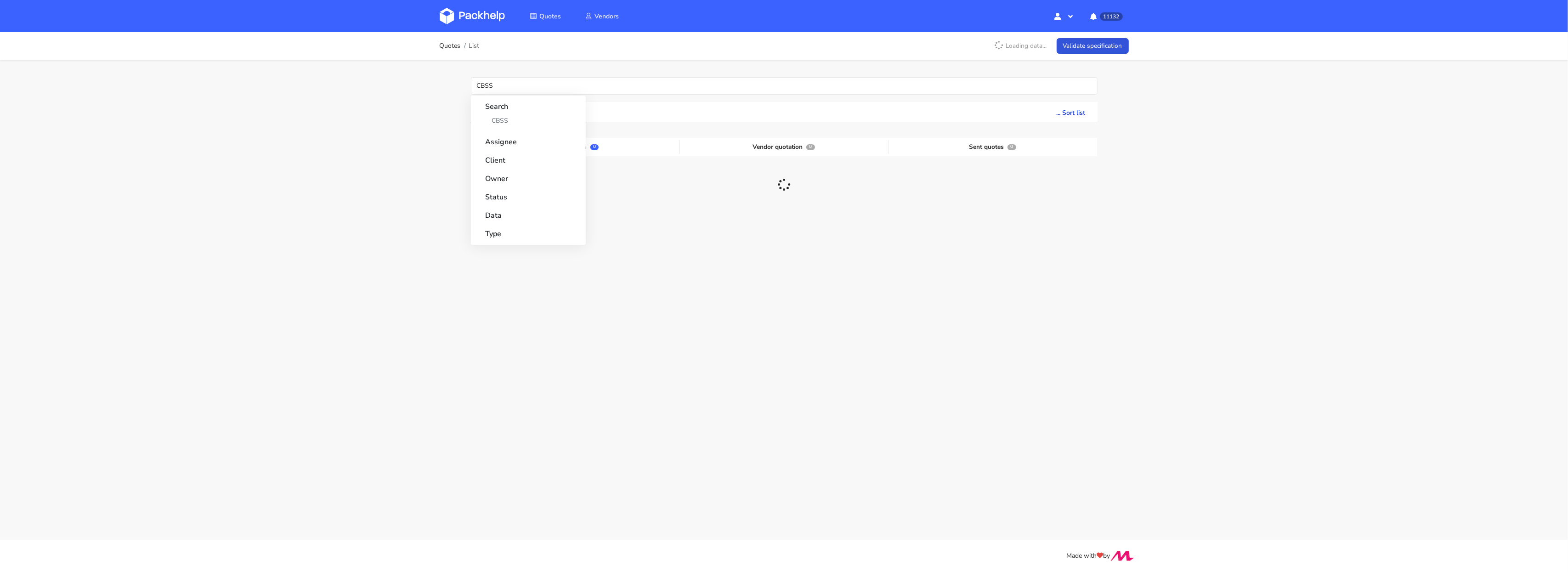
click at [412, 126] on div "Quotes List Loading data... Validate specification CBSS Search CBSS Assignee Cl…" at bounding box center [784, 175] width 1568 height 288
click at [1011, 210] on div "corrugated" at bounding box center [964, 203] width 122 height 19
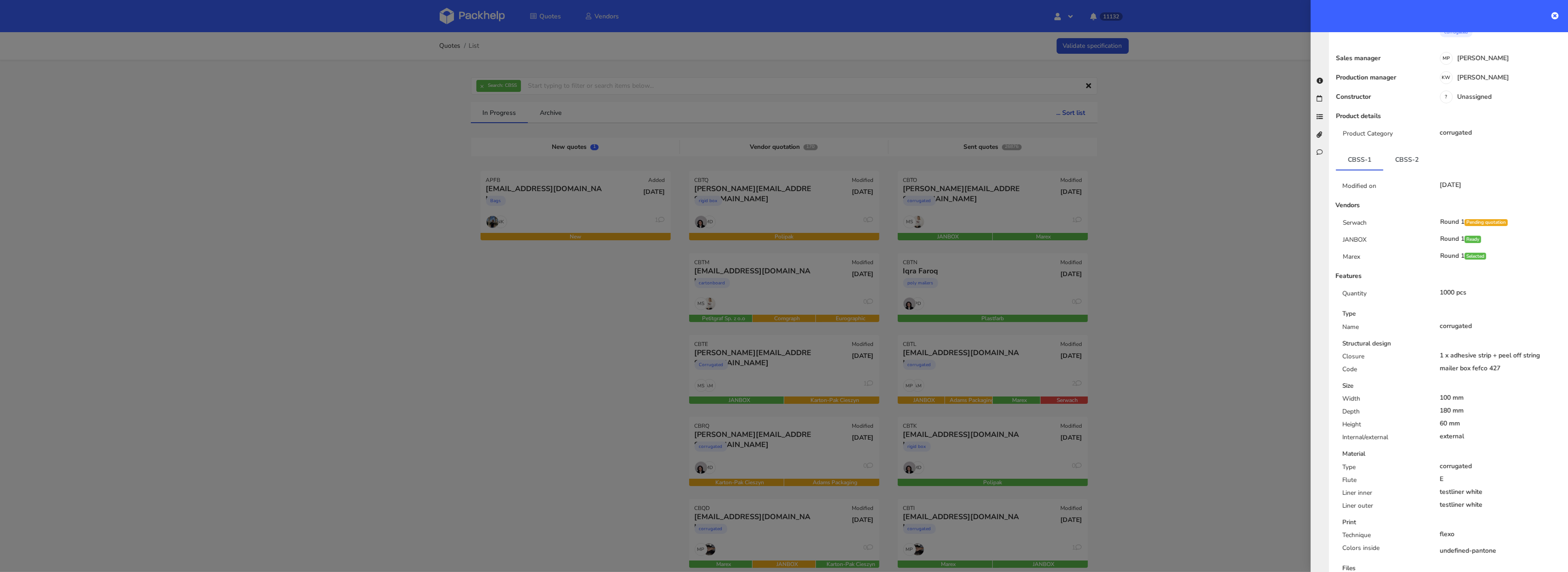
scroll to position [88, 0]
click at [405, 208] on div at bounding box center [784, 286] width 1568 height 572
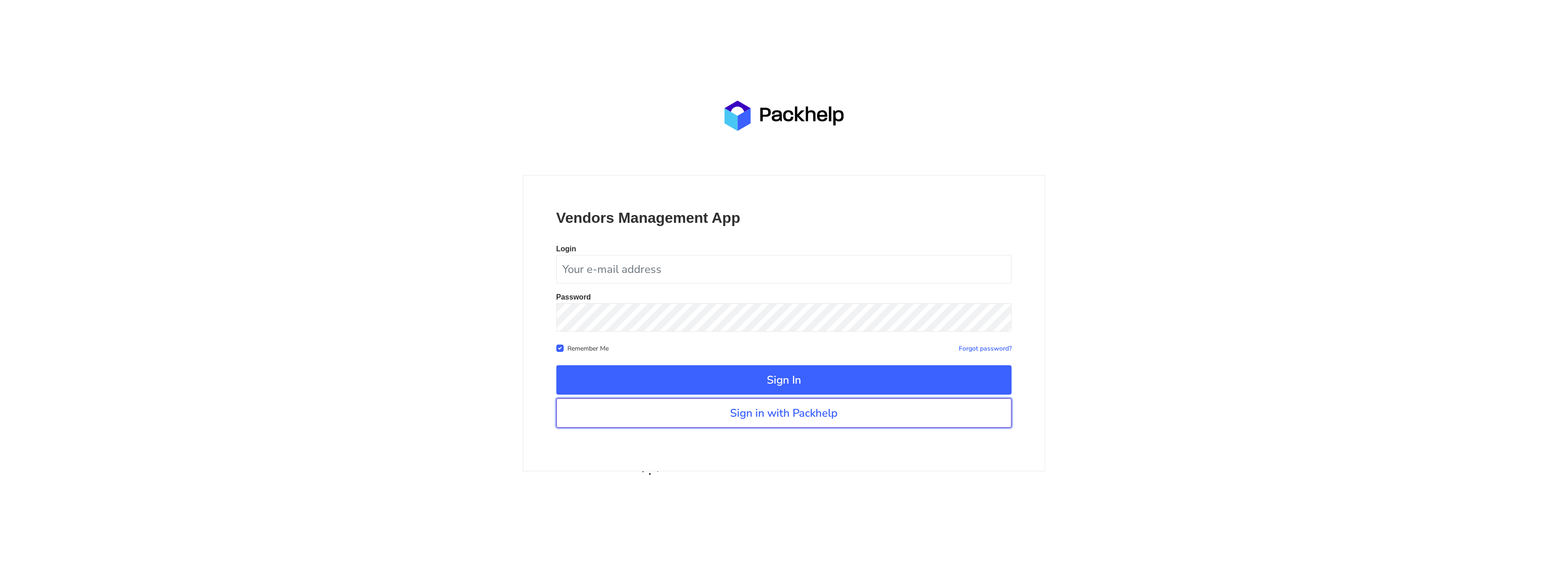
click at [719, 399] on link "Sign in with Packhelp" at bounding box center [784, 413] width 456 height 30
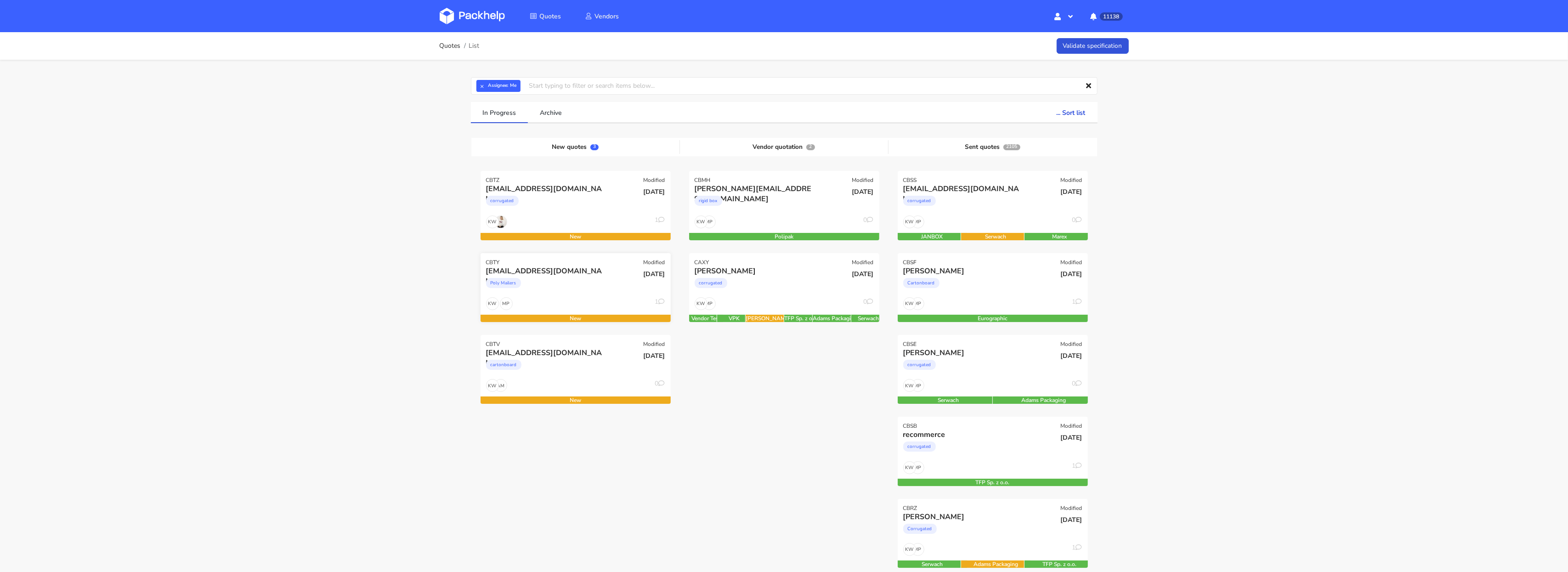
click at [593, 274] on div "[EMAIL_ADDRESS][DOMAIN_NAME]" at bounding box center [547, 270] width 122 height 10
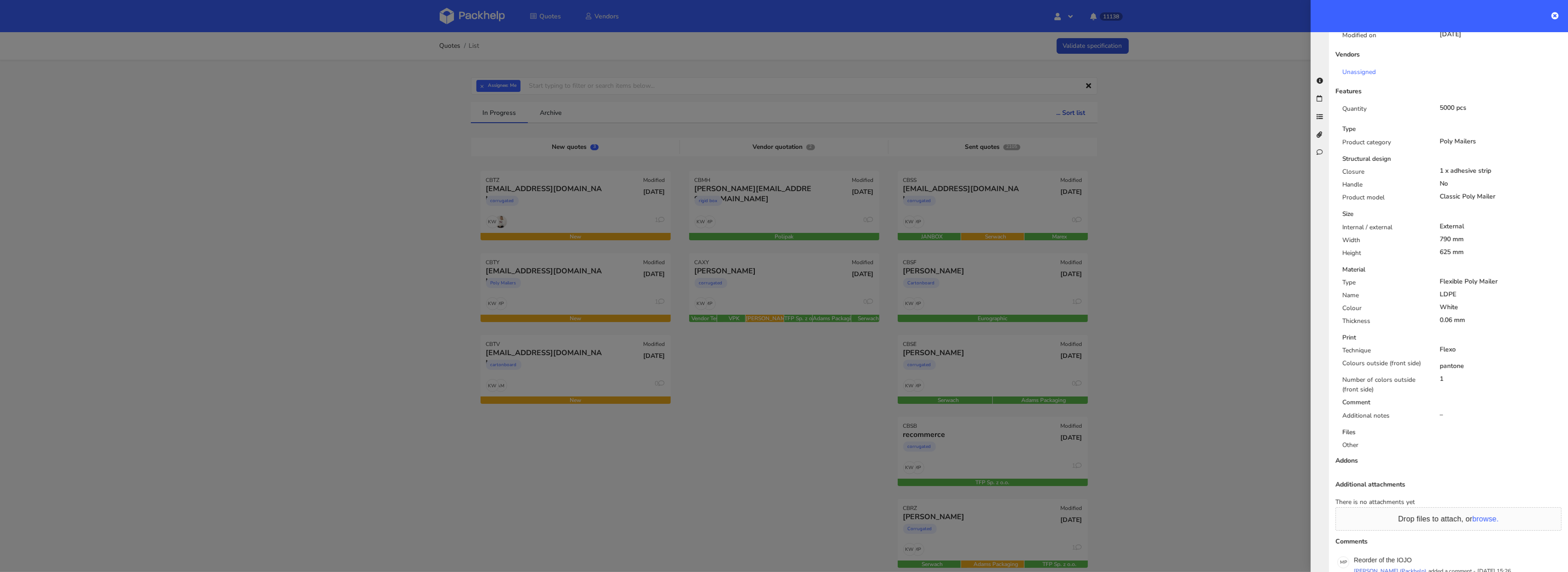
scroll to position [305, 0]
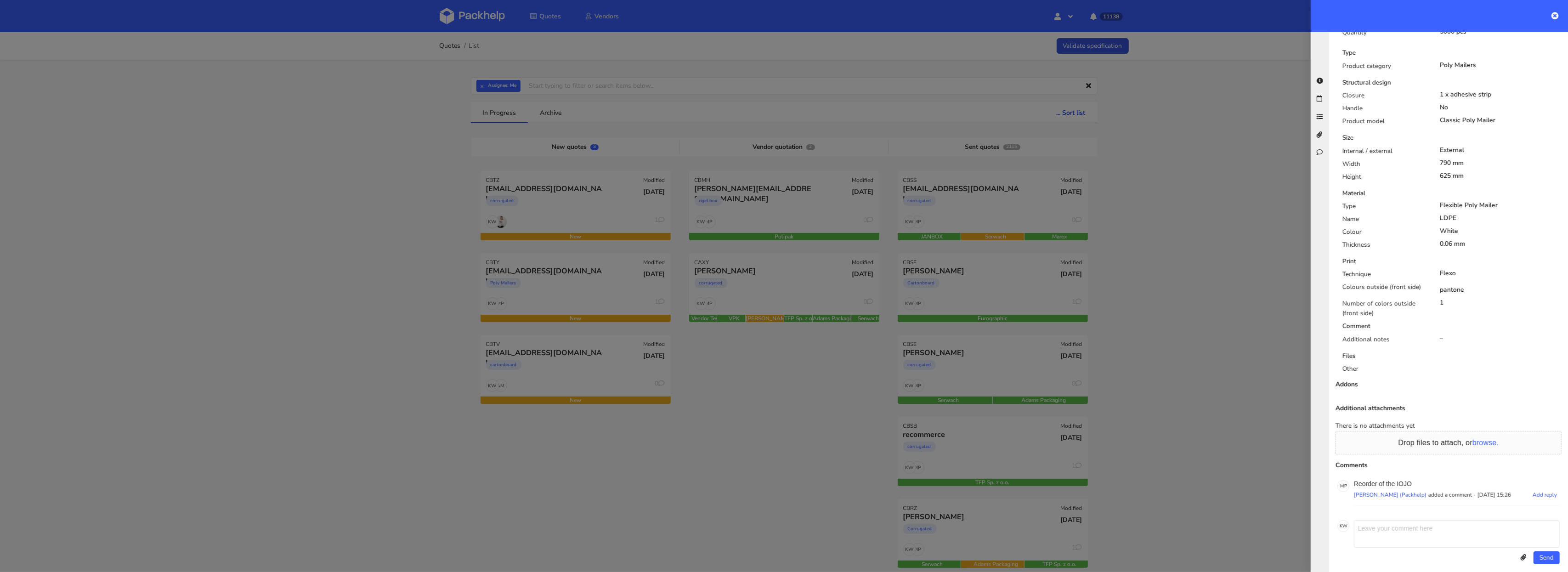
click at [1407, 480] on div "Reorder of the IOJO [PERSON_NAME] (Packhelp) added a comment - [DATE] 15:26 Add…" at bounding box center [1457, 493] width 206 height 26
click at [1407, 480] on p "Reorder of the IOJO" at bounding box center [1457, 483] width 206 height 7
copy p "IOJO"
